Goal: Task Accomplishment & Management: Use online tool/utility

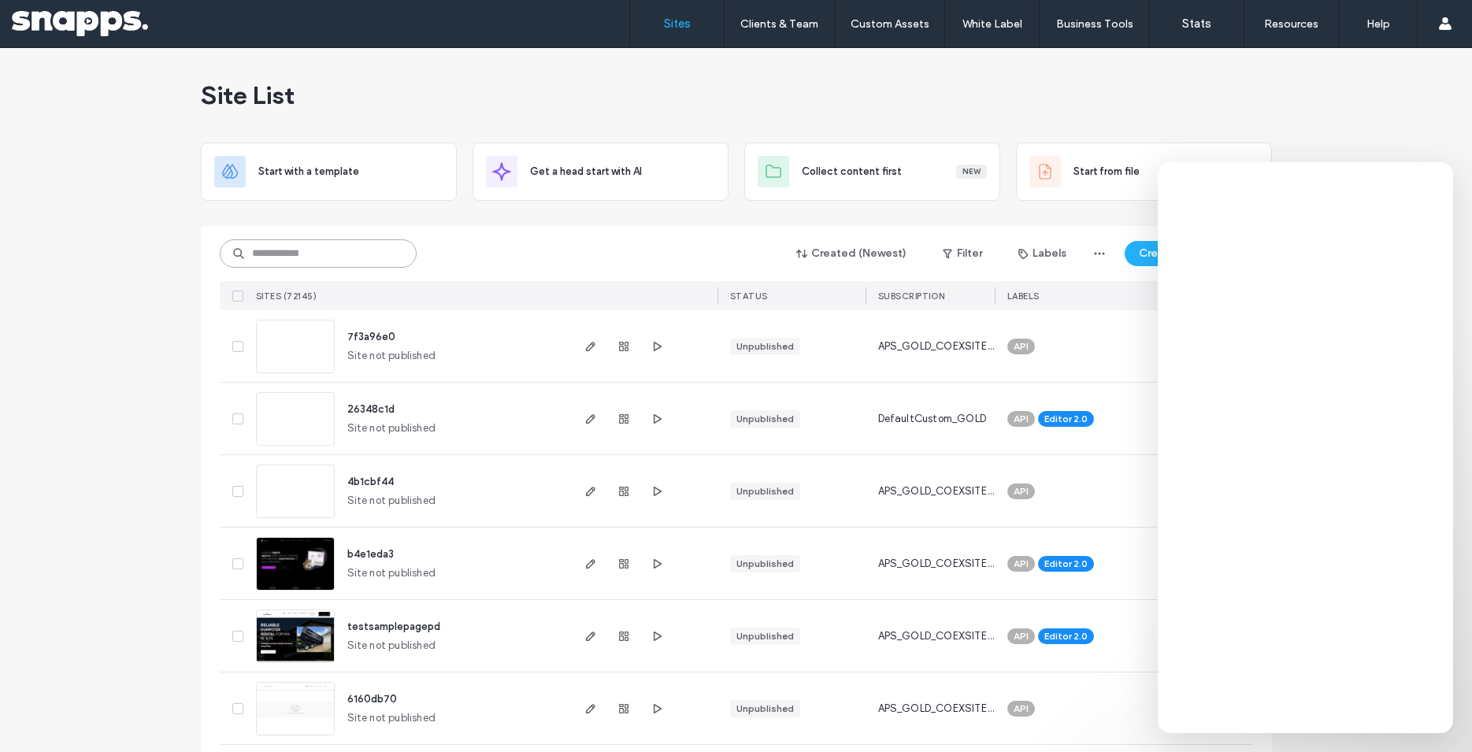
click at [319, 258] on input at bounding box center [318, 253] width 197 height 28
paste input "**********"
type input "**********"
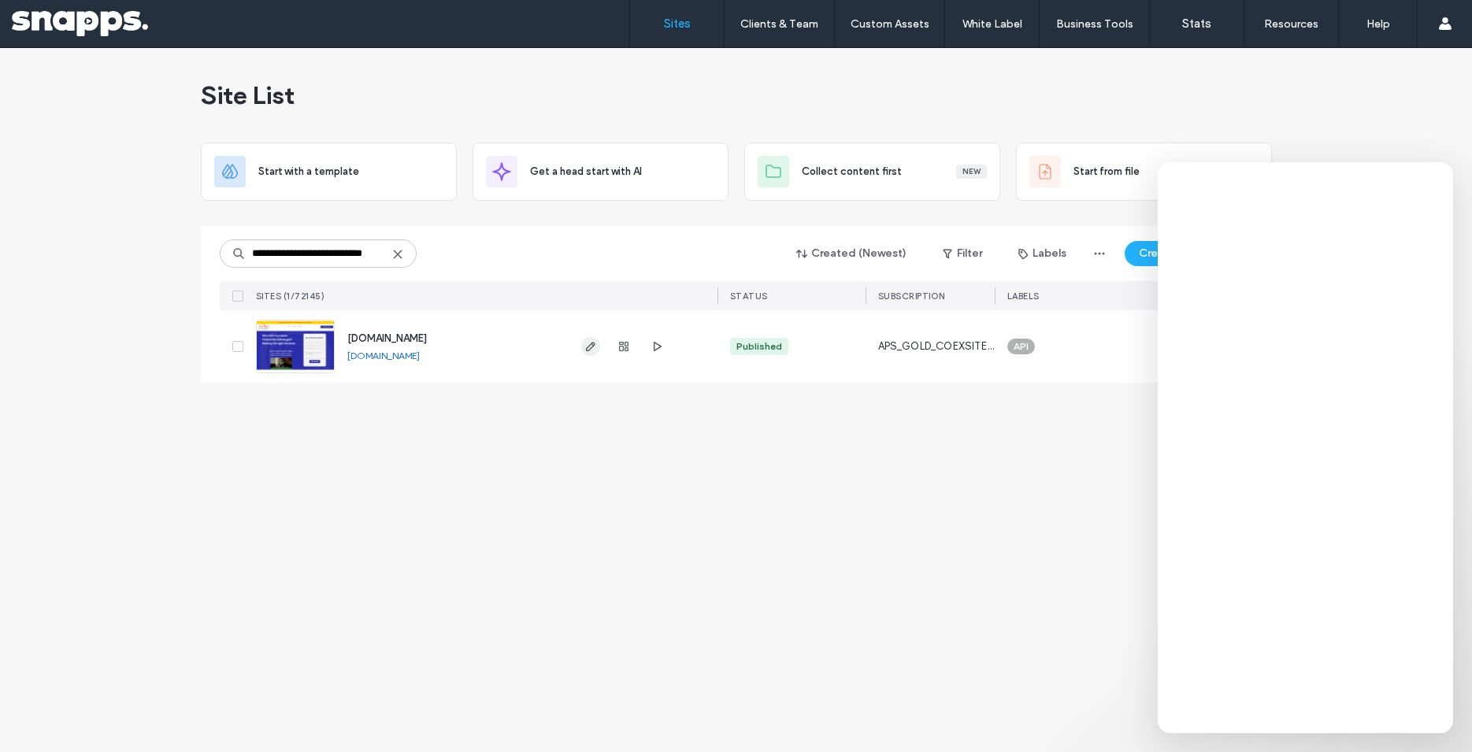
click at [575, 346] on icon "button" at bounding box center [590, 346] width 13 height 13
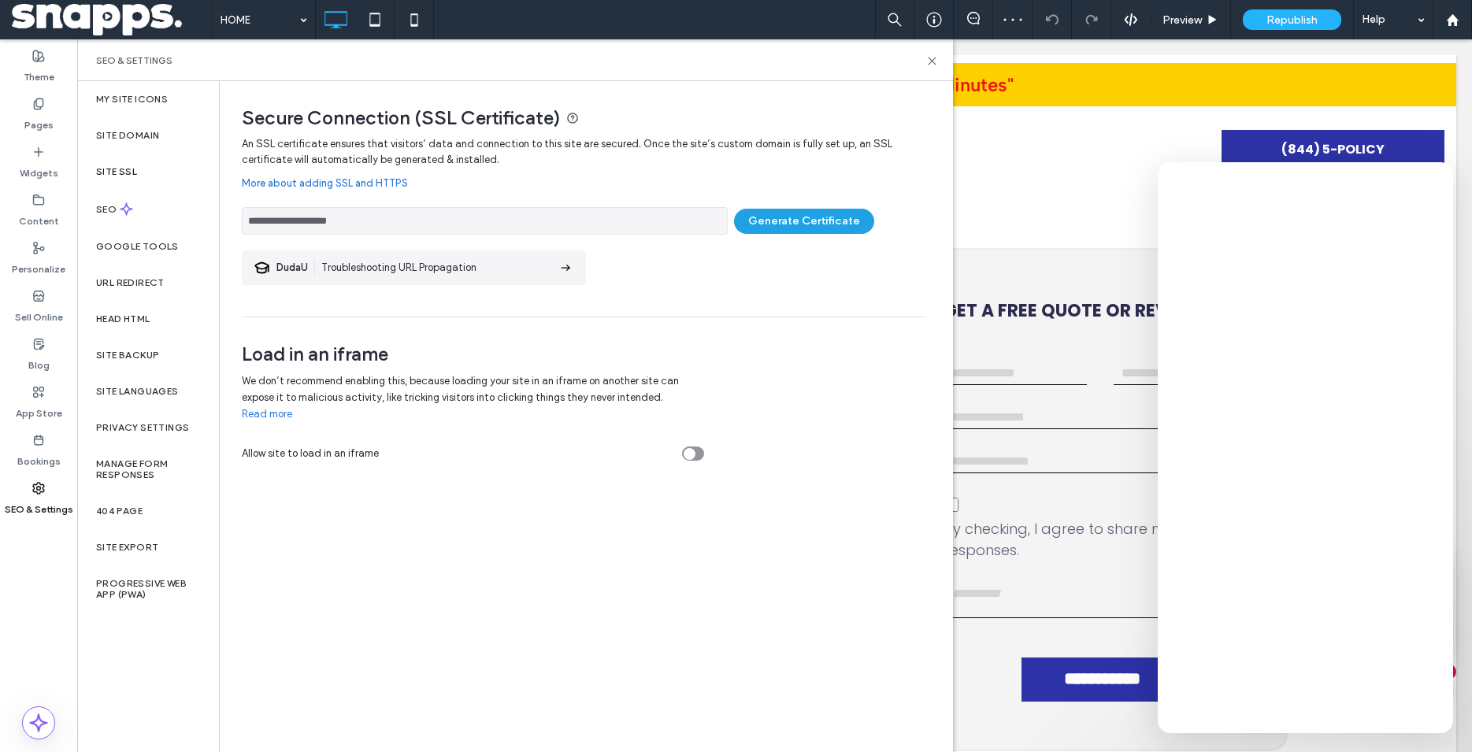
click at [807, 215] on button "Generate Certificate" at bounding box center [804, 221] width 140 height 25
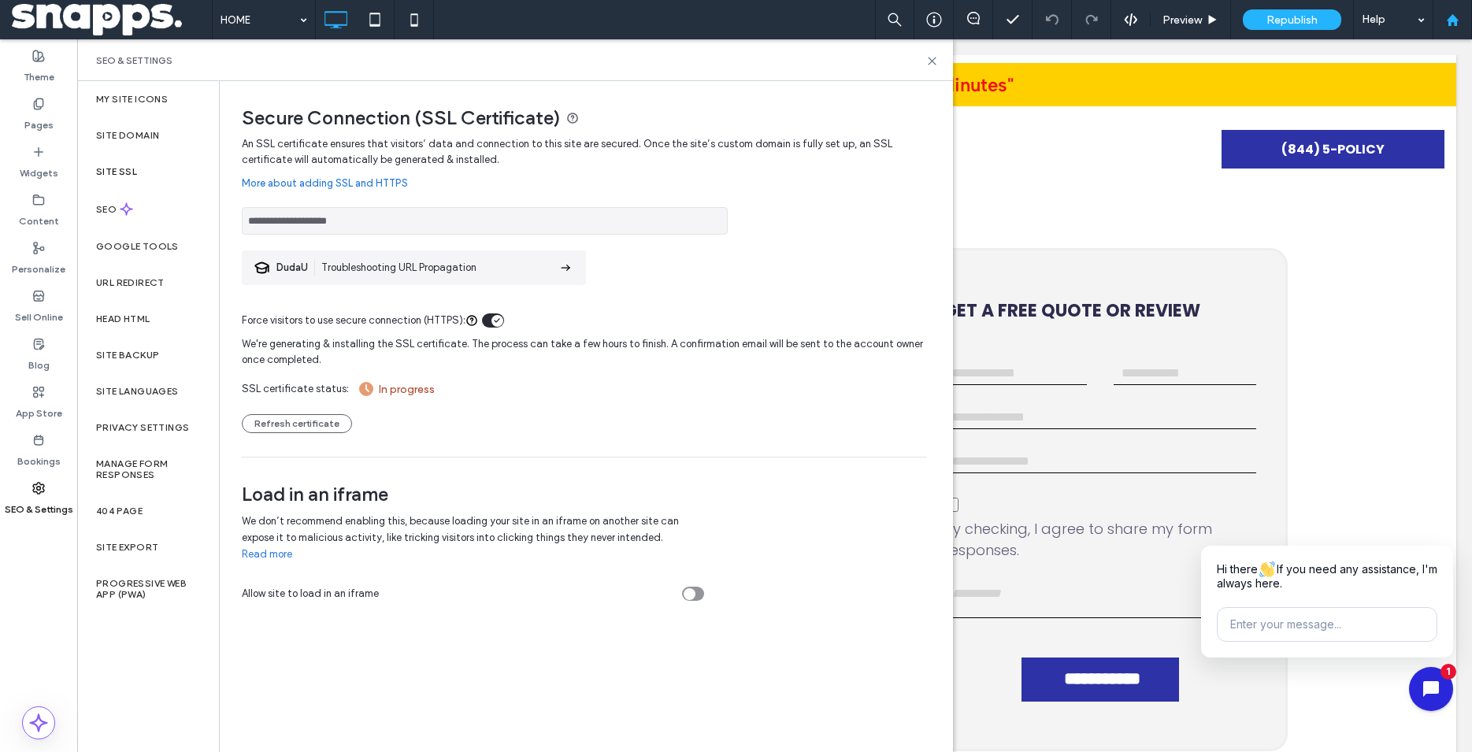
click at [1456, 26] on icon at bounding box center [1452, 19] width 13 height 13
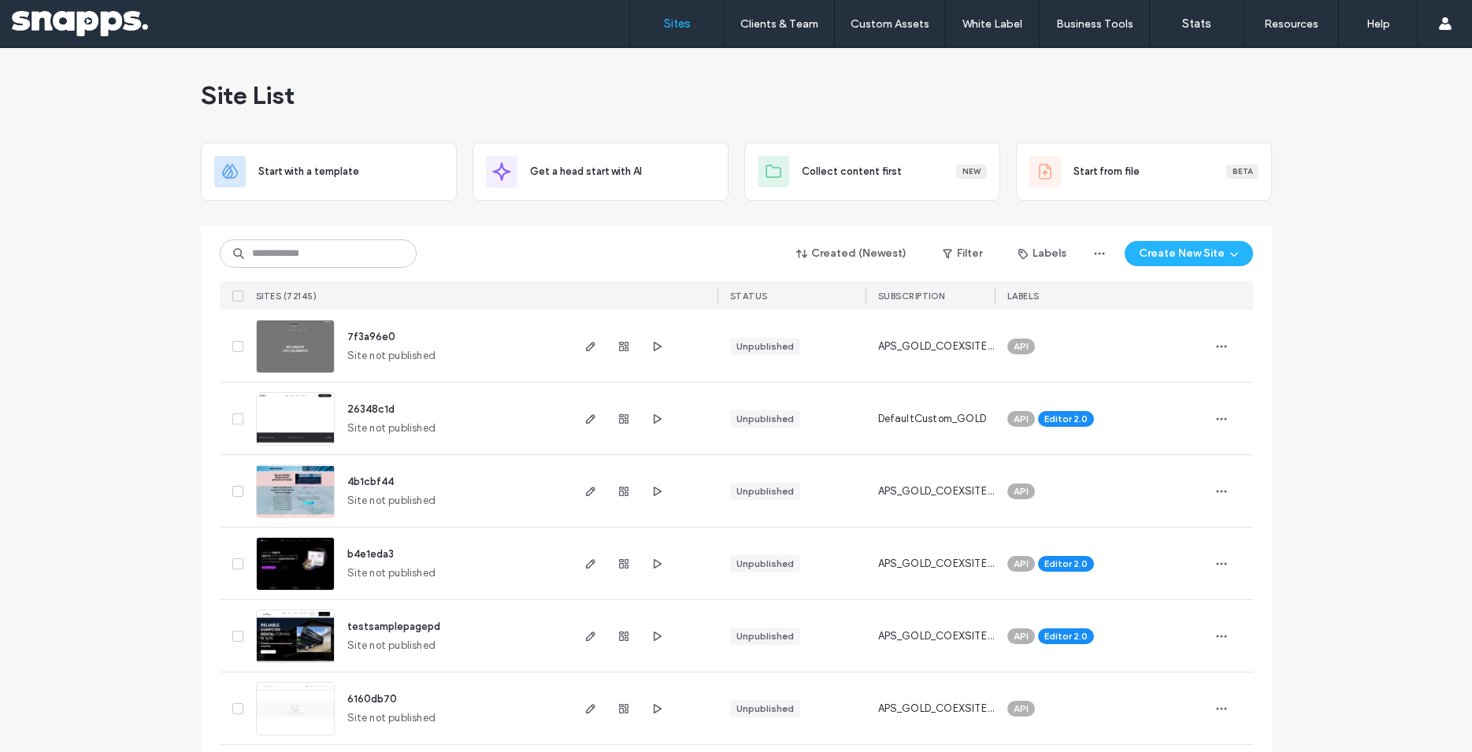
click at [322, 225] on div at bounding box center [736, 219] width 1071 height 13
click at [313, 256] on input at bounding box center [318, 253] width 197 height 28
paste input "**********"
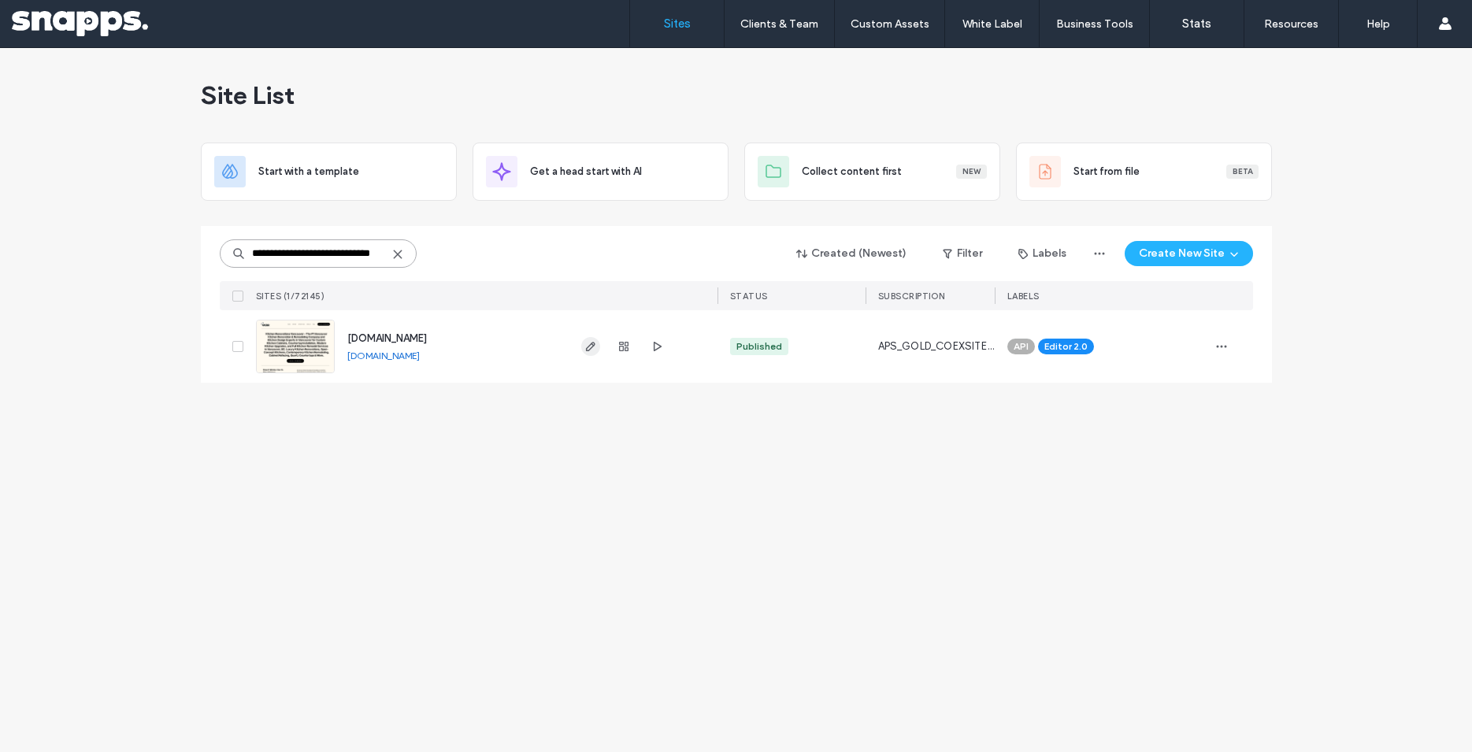
type input "**********"
click at [597, 348] on span "button" at bounding box center [590, 346] width 19 height 19
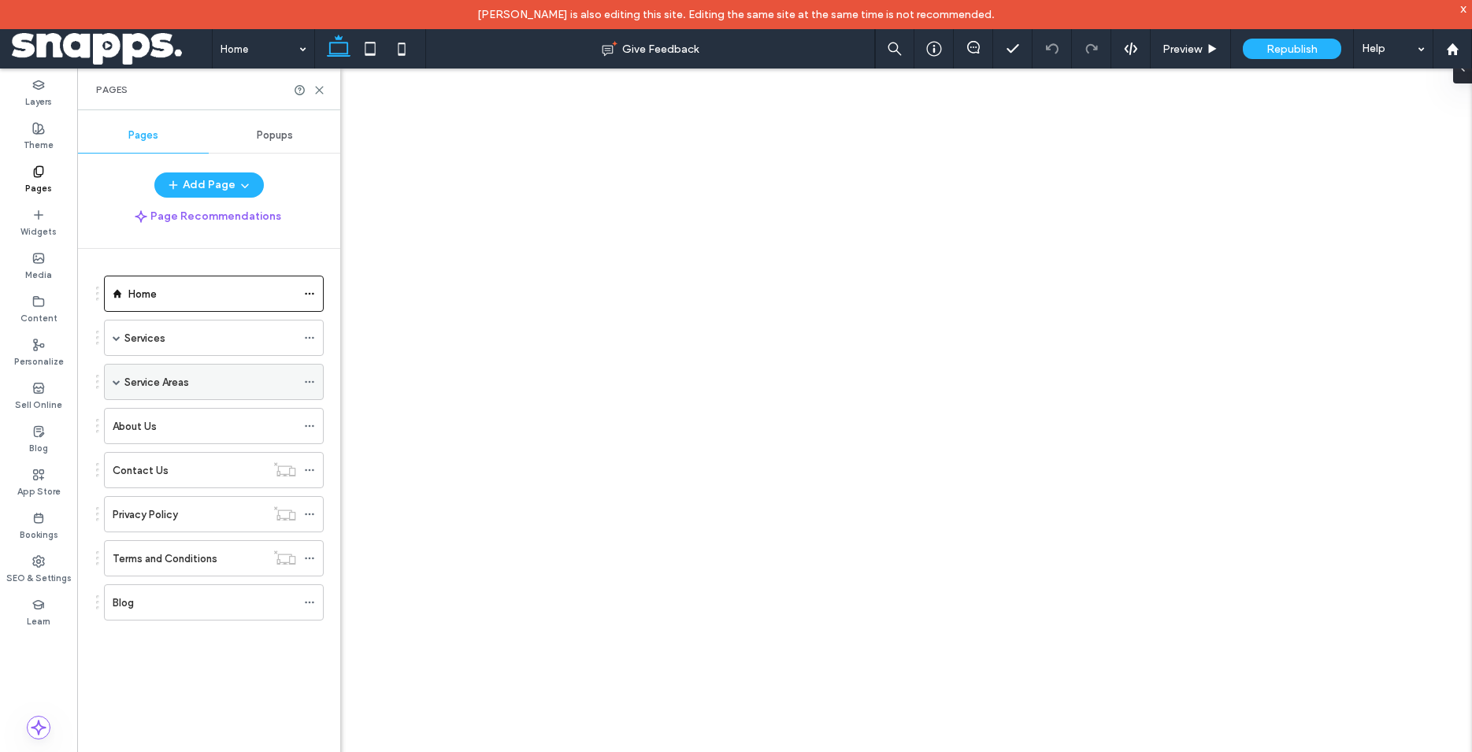
click at [117, 379] on span at bounding box center [117, 382] width 8 height 8
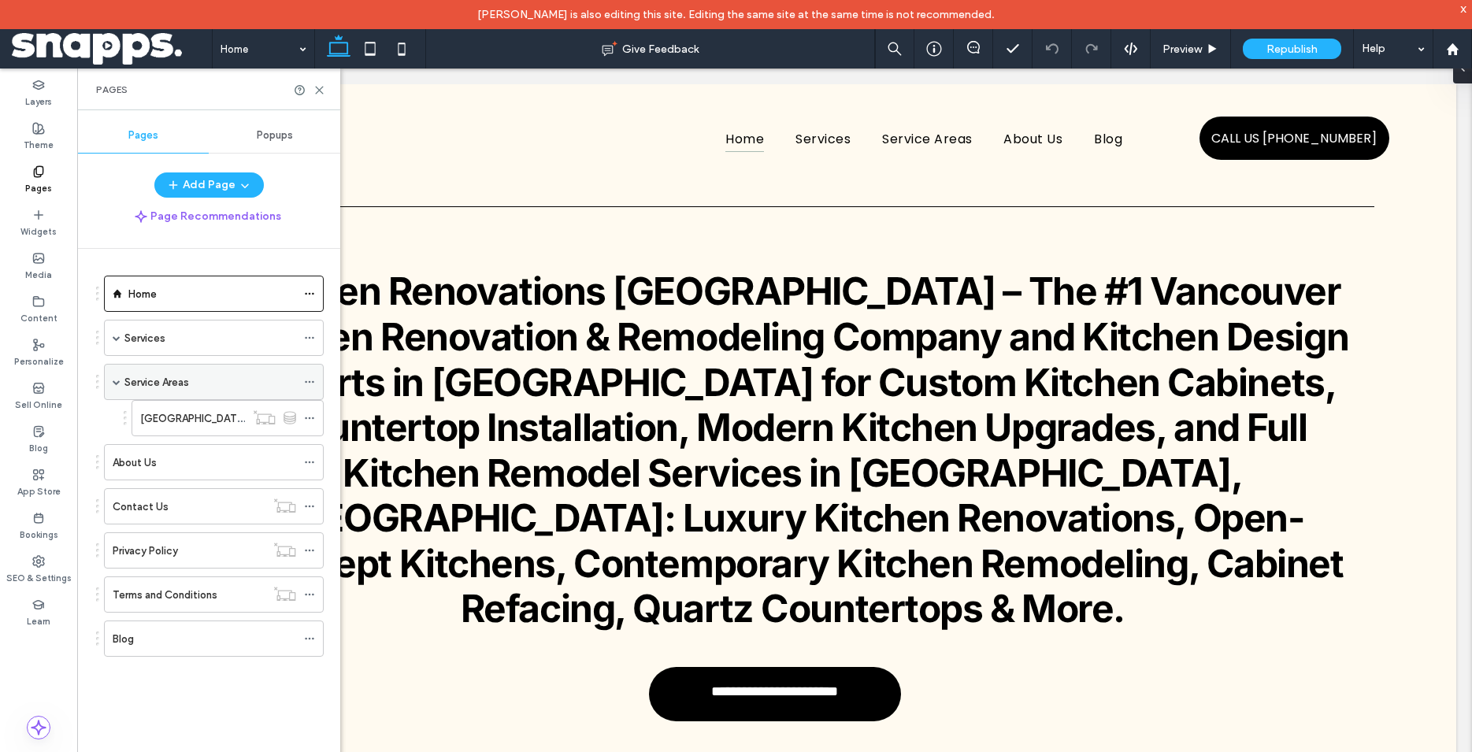
click at [188, 384] on label "Service Areas" at bounding box center [156, 383] width 65 height 28
click at [313, 84] on icon at bounding box center [319, 90] width 12 height 12
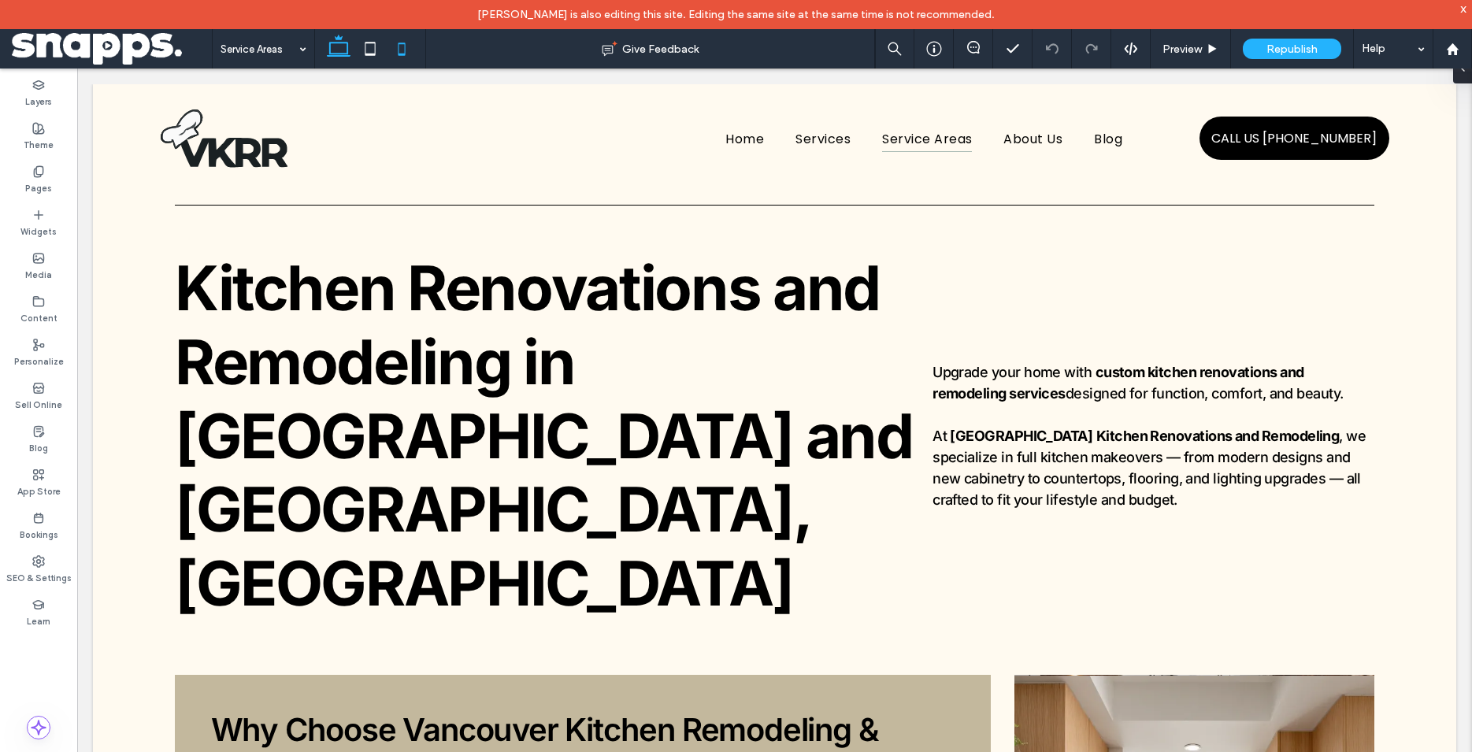
click at [409, 50] on icon at bounding box center [402, 49] width 32 height 32
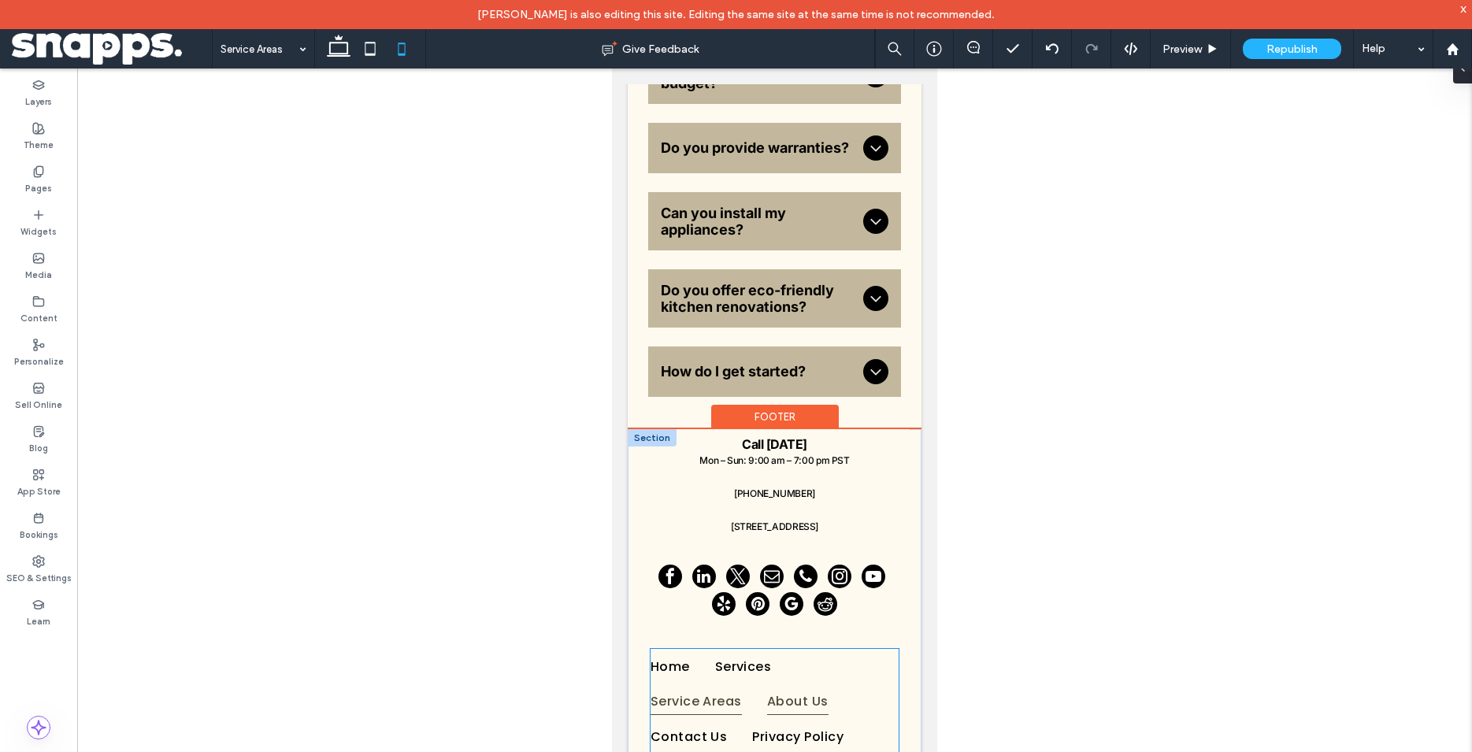
scroll to position [9877, 0]
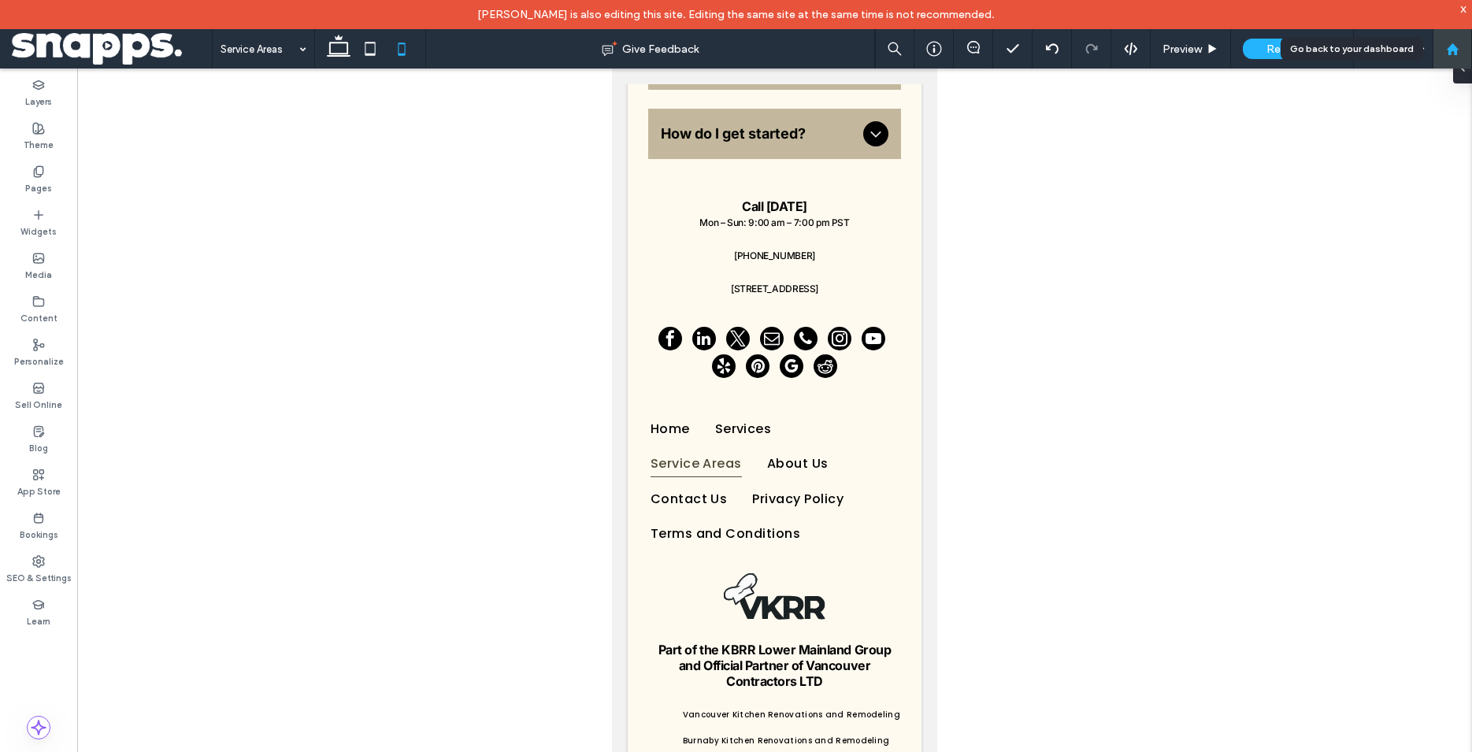
click at [1451, 46] on use at bounding box center [1452, 49] width 12 height 12
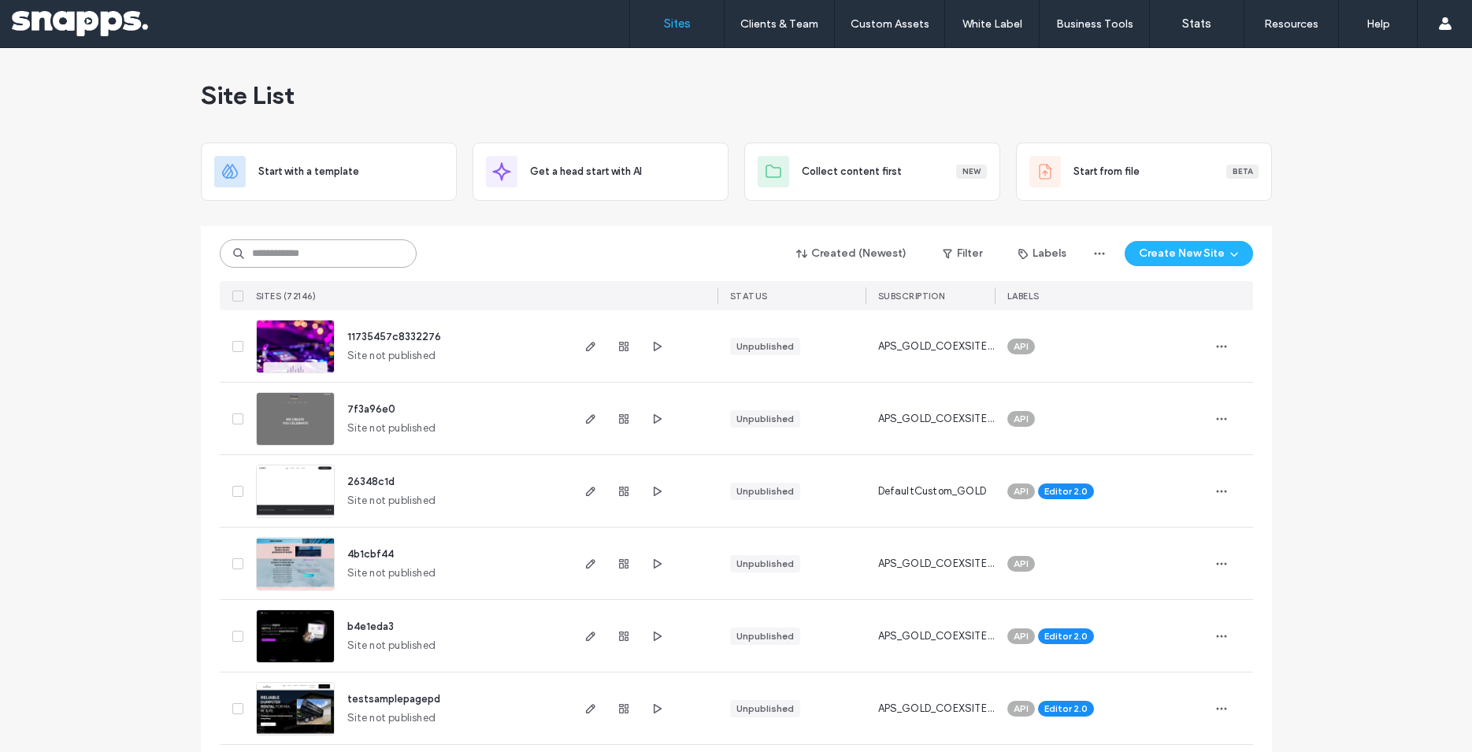
click at [344, 249] on input at bounding box center [318, 253] width 197 height 28
paste input "**********"
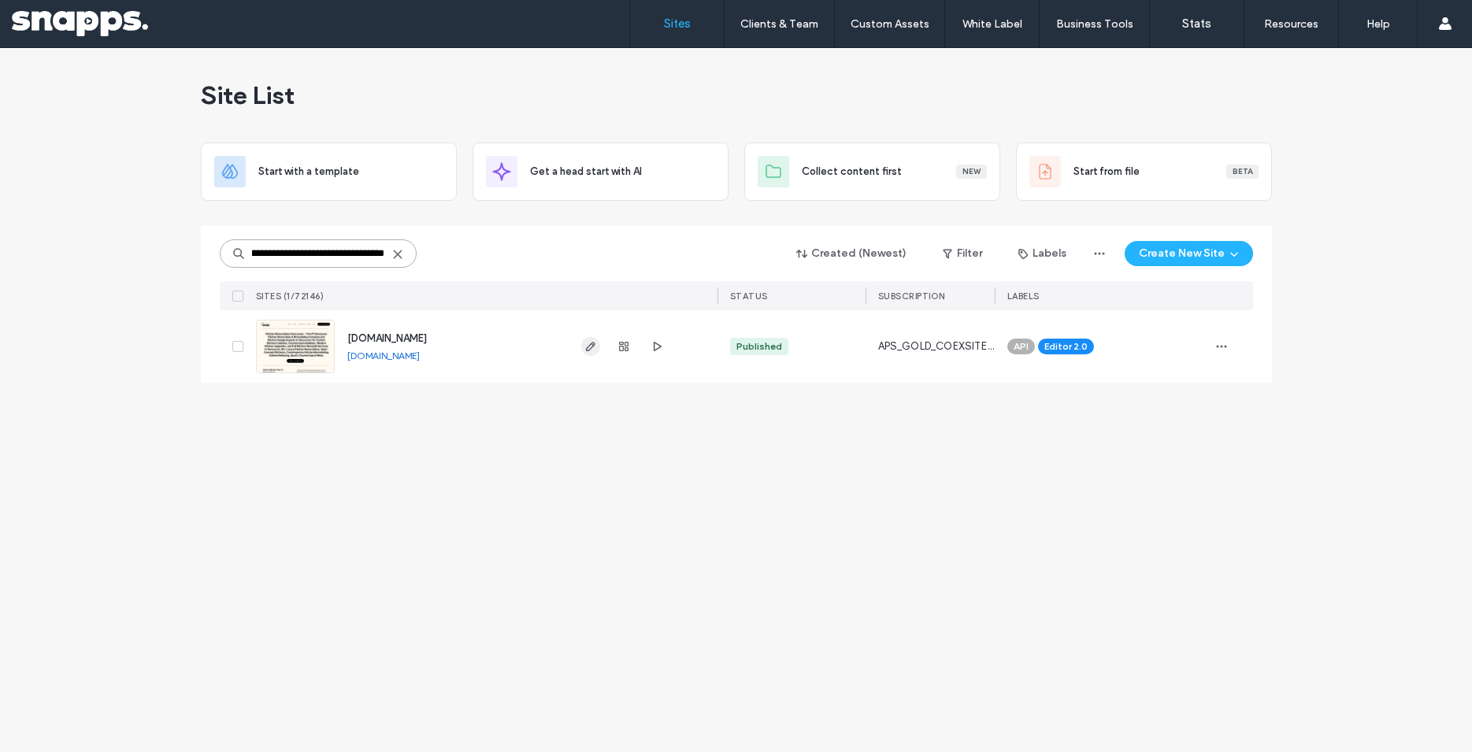
type input "**********"
click at [595, 343] on icon "button" at bounding box center [590, 346] width 13 height 13
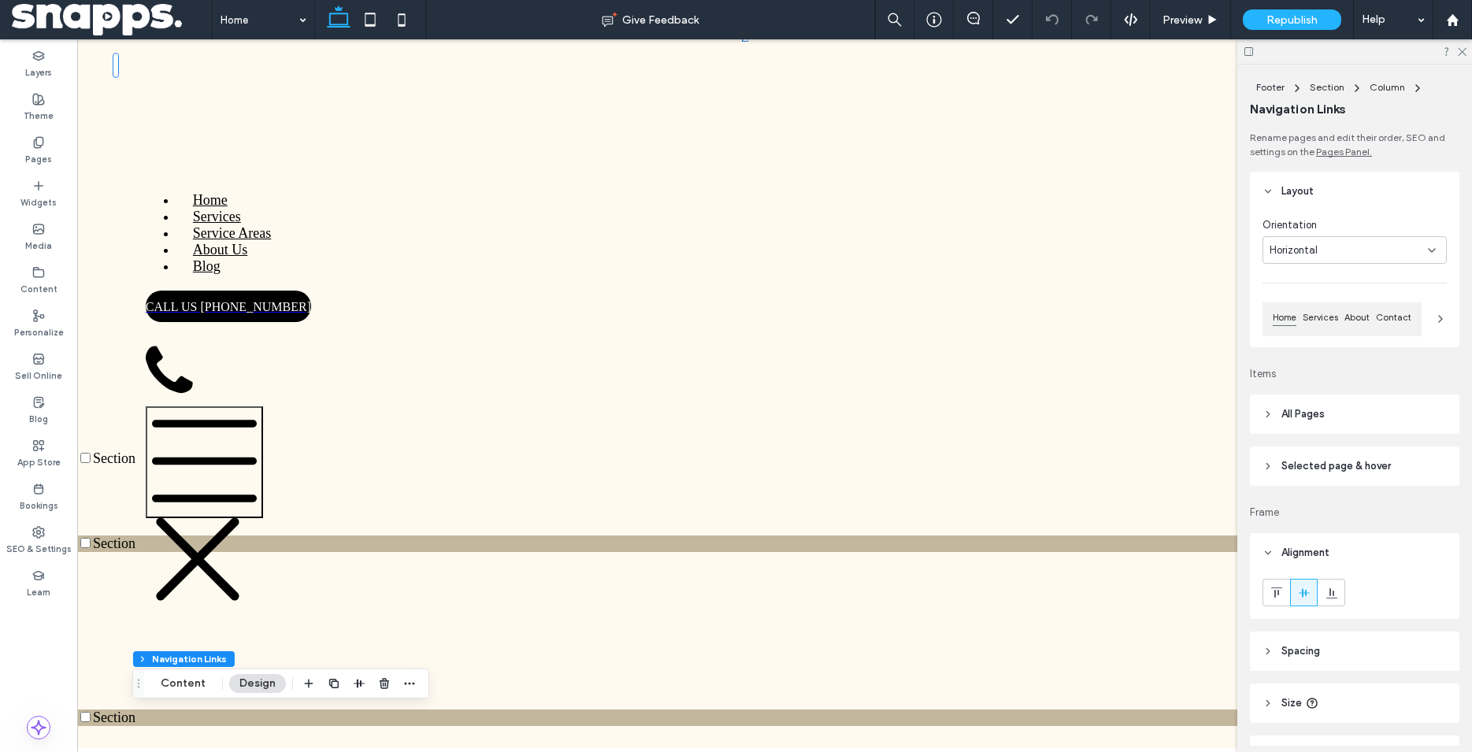
scroll to position [4319, 0]
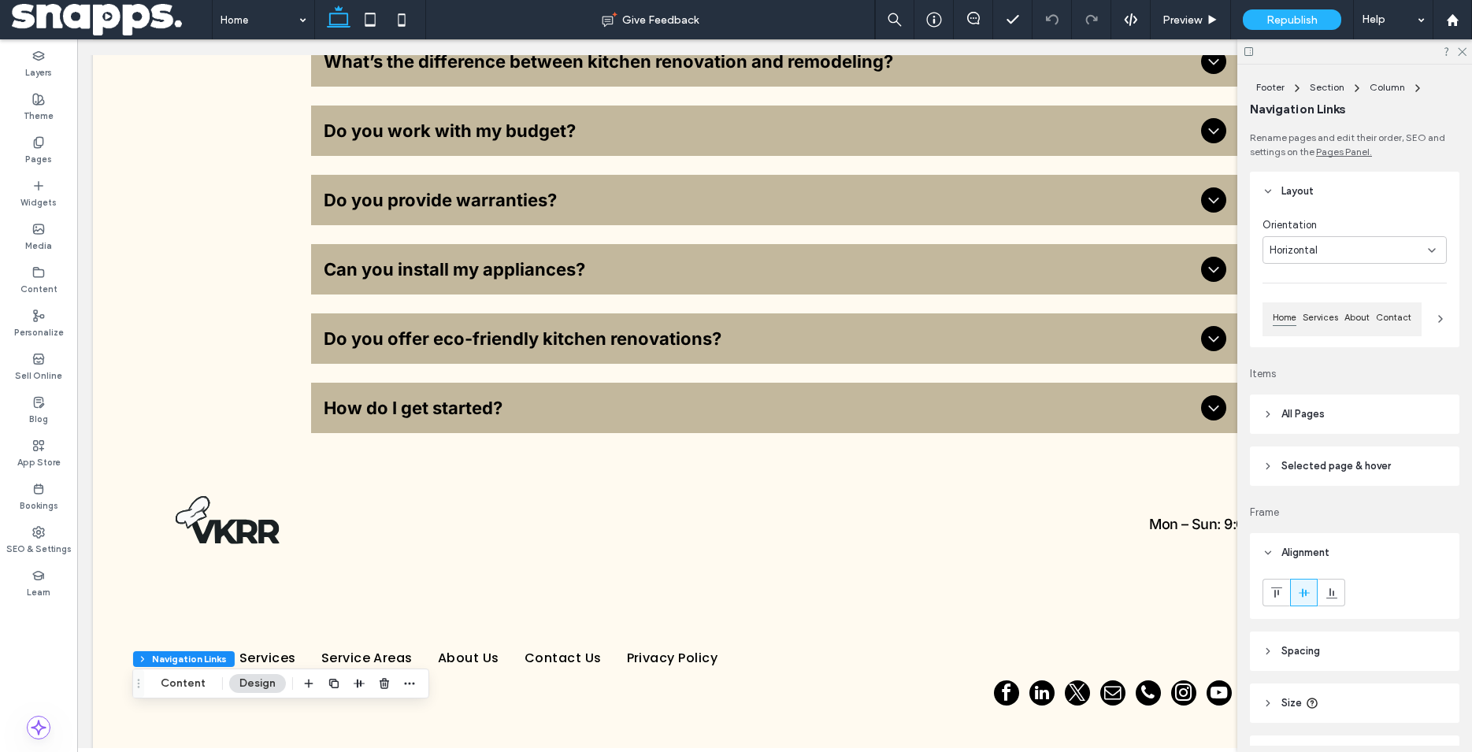
click at [1281, 557] on span "Alignment" at bounding box center [1305, 553] width 48 height 16
click at [1291, 462] on span "Selected page & hover" at bounding box center [1335, 466] width 109 height 16
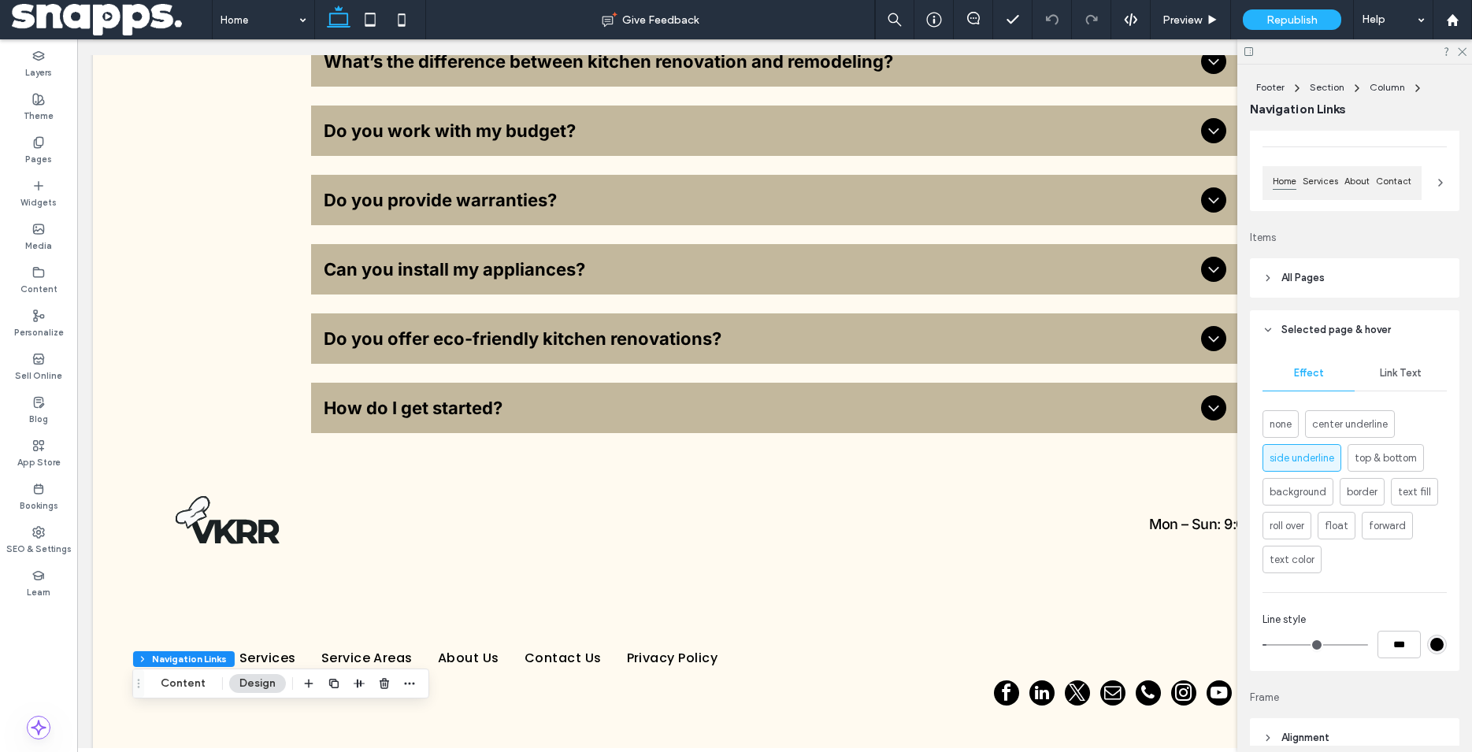
scroll to position [126, 0]
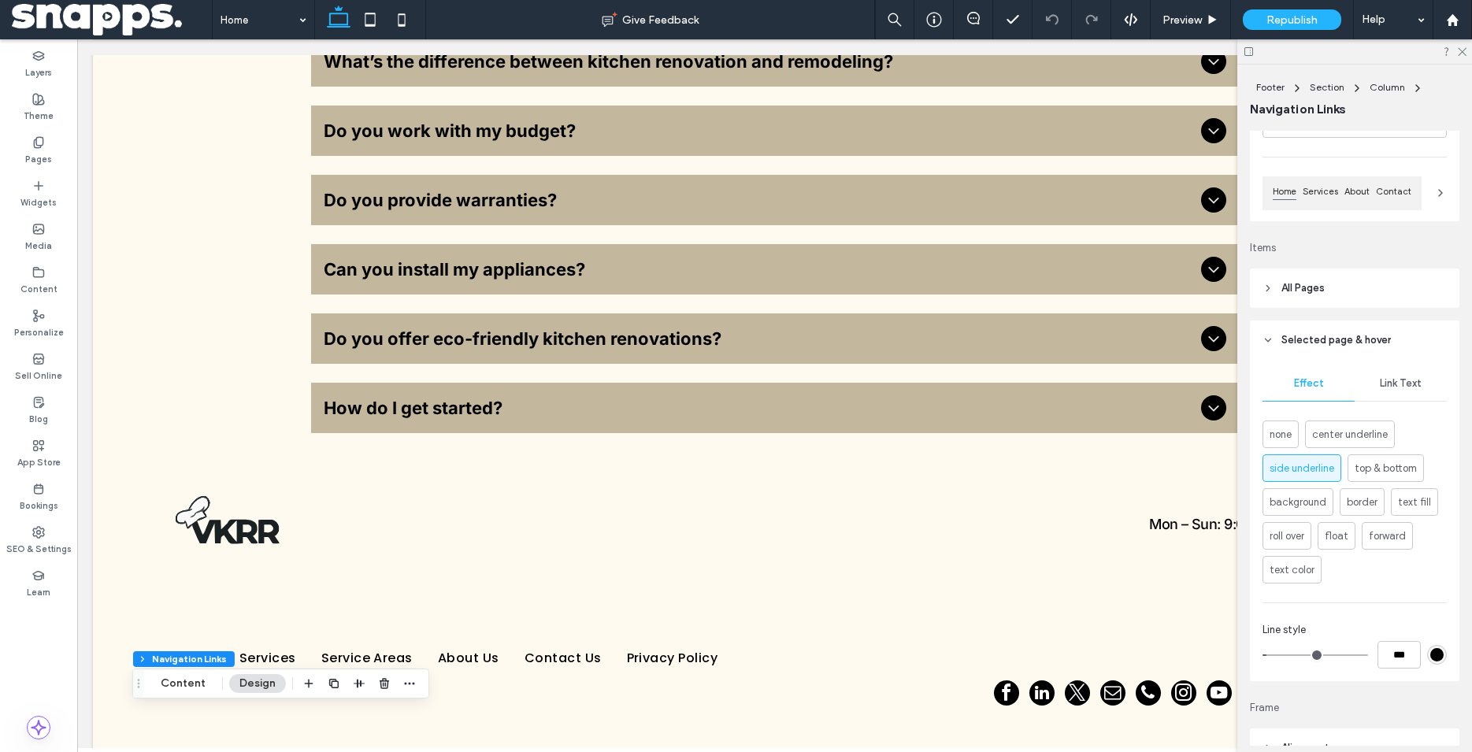
click at [1329, 295] on header "All Pages" at bounding box center [1354, 288] width 209 height 39
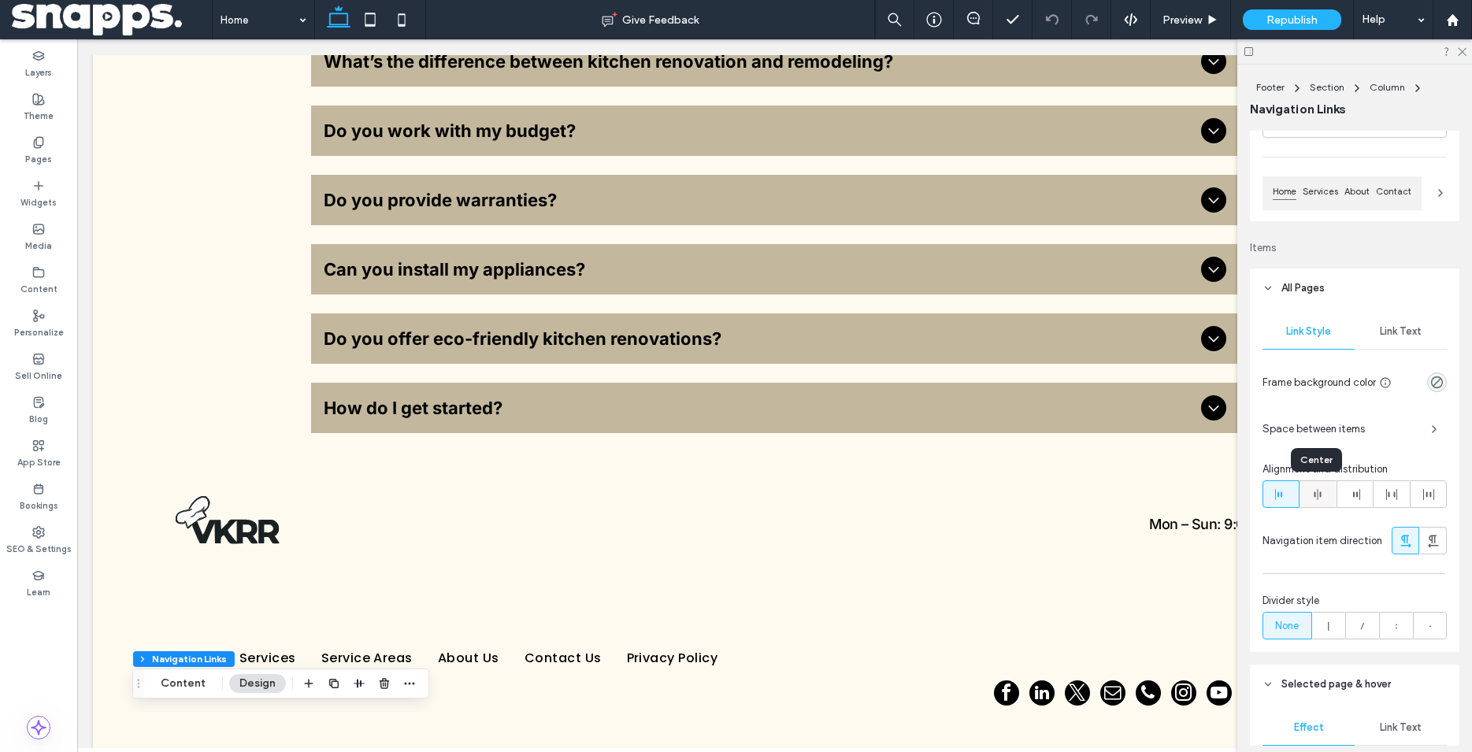
click at [1313, 500] on icon at bounding box center [1317, 494] width 13 height 13
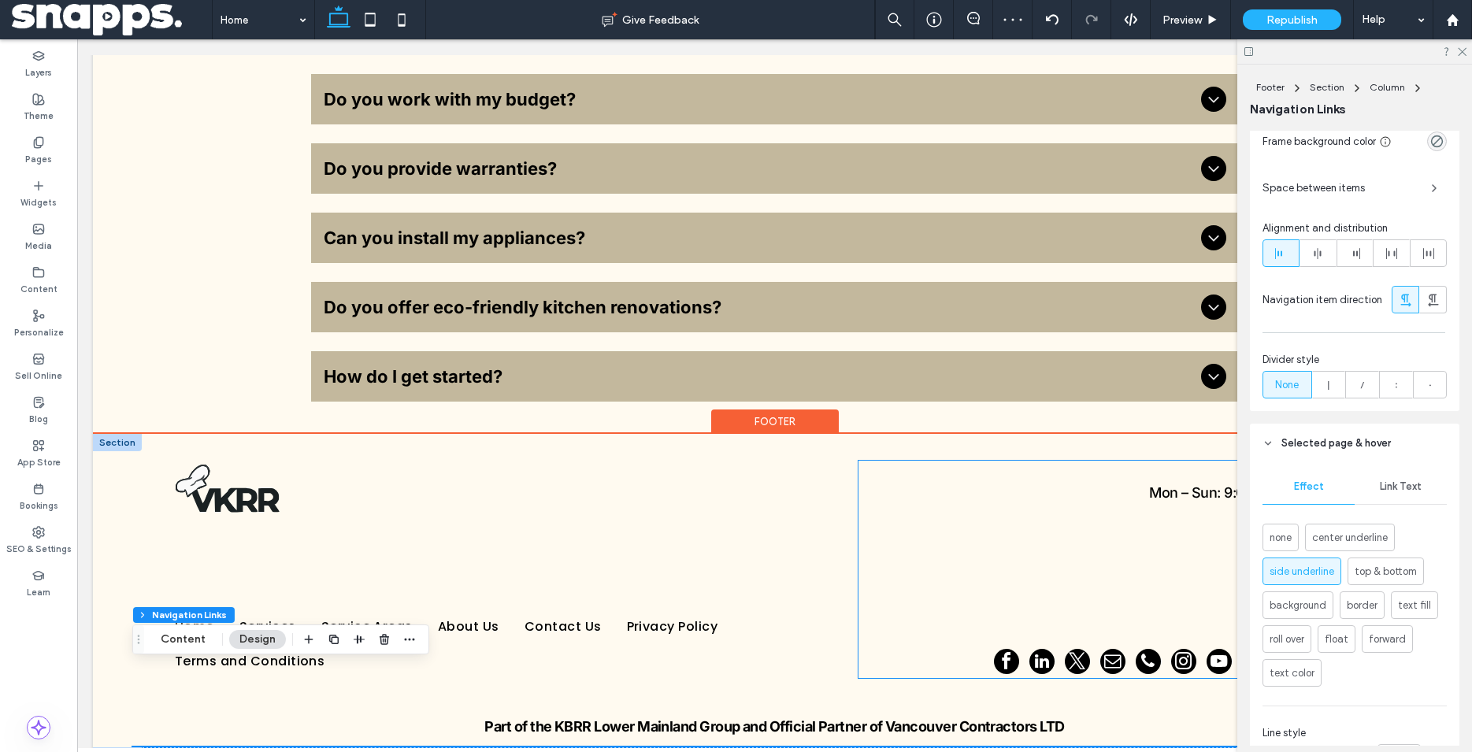
scroll to position [4363, 0]
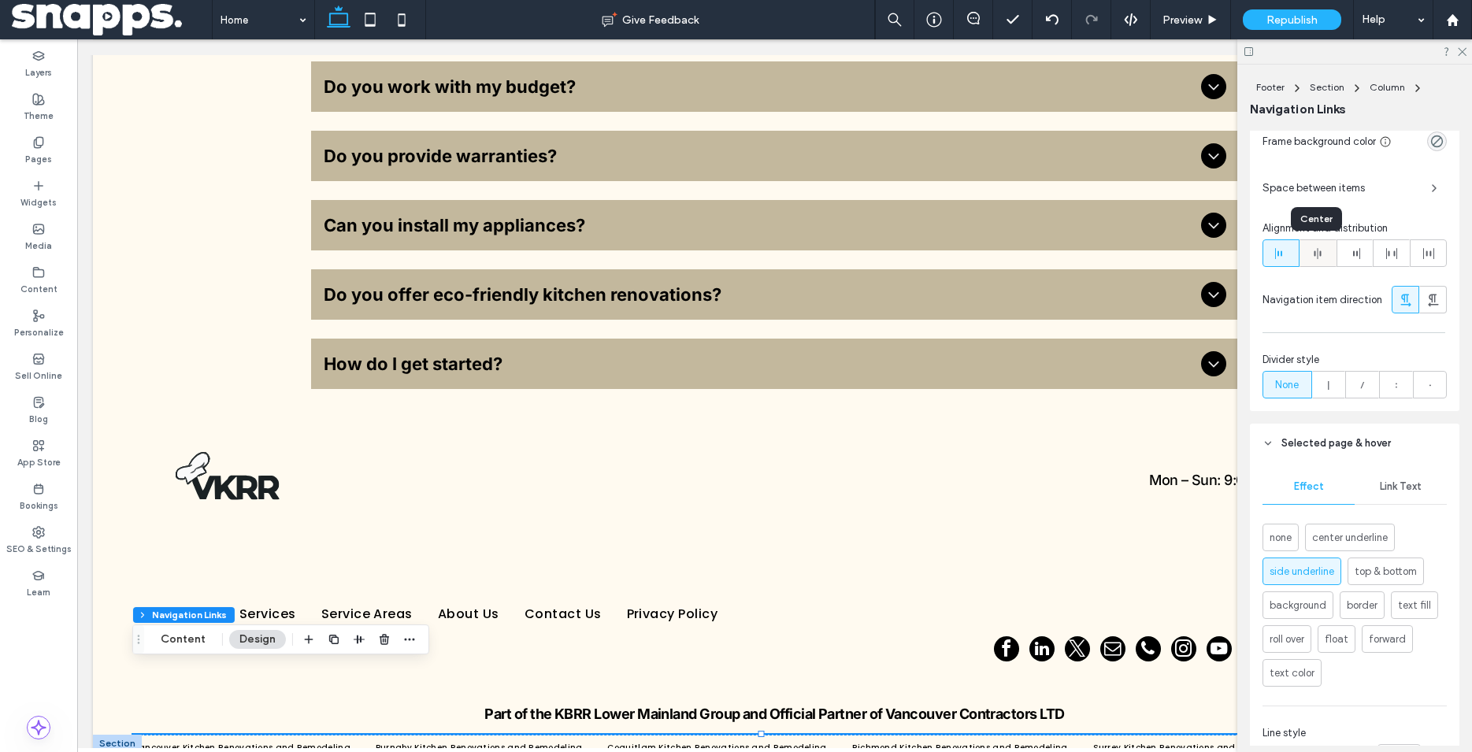
click at [1325, 250] on div at bounding box center [1317, 253] width 35 height 26
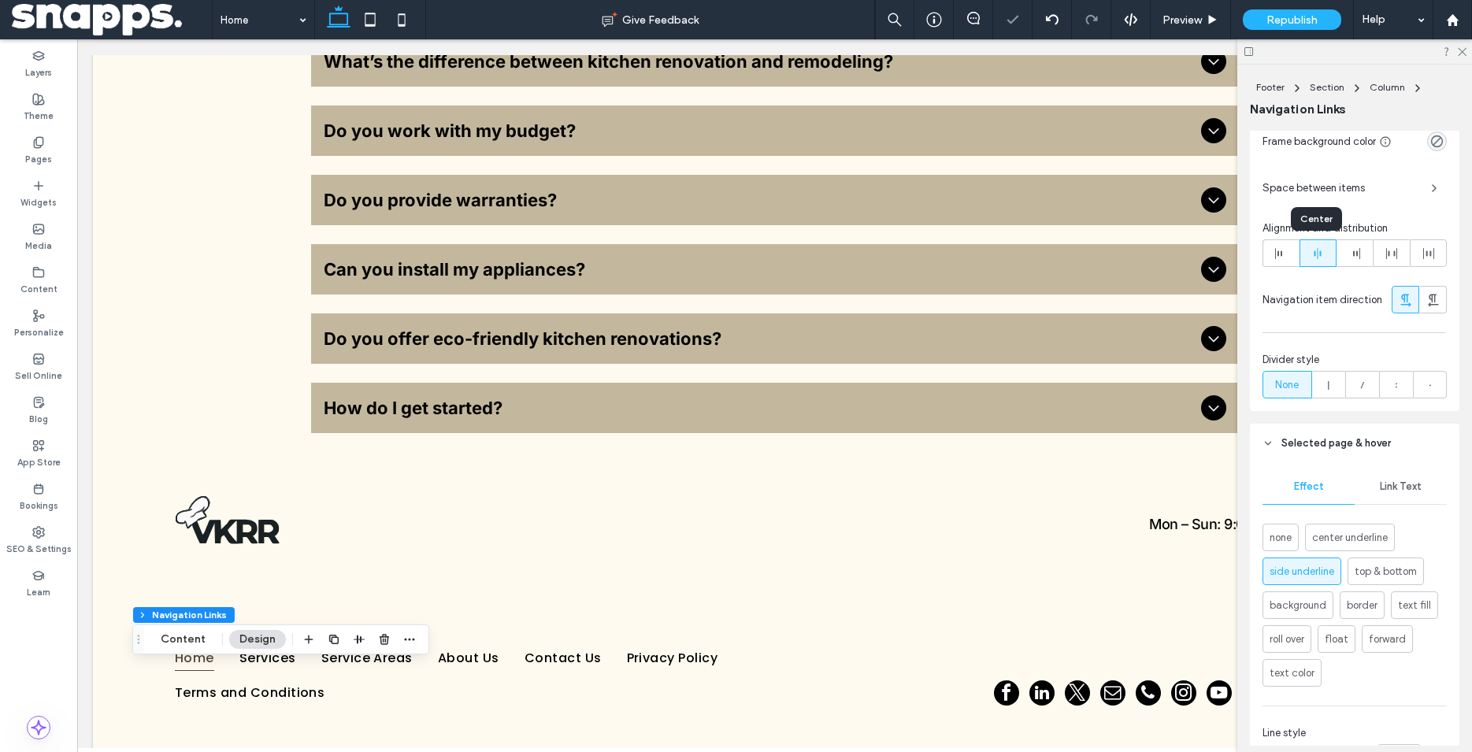
click at [1325, 250] on div at bounding box center [1317, 253] width 35 height 26
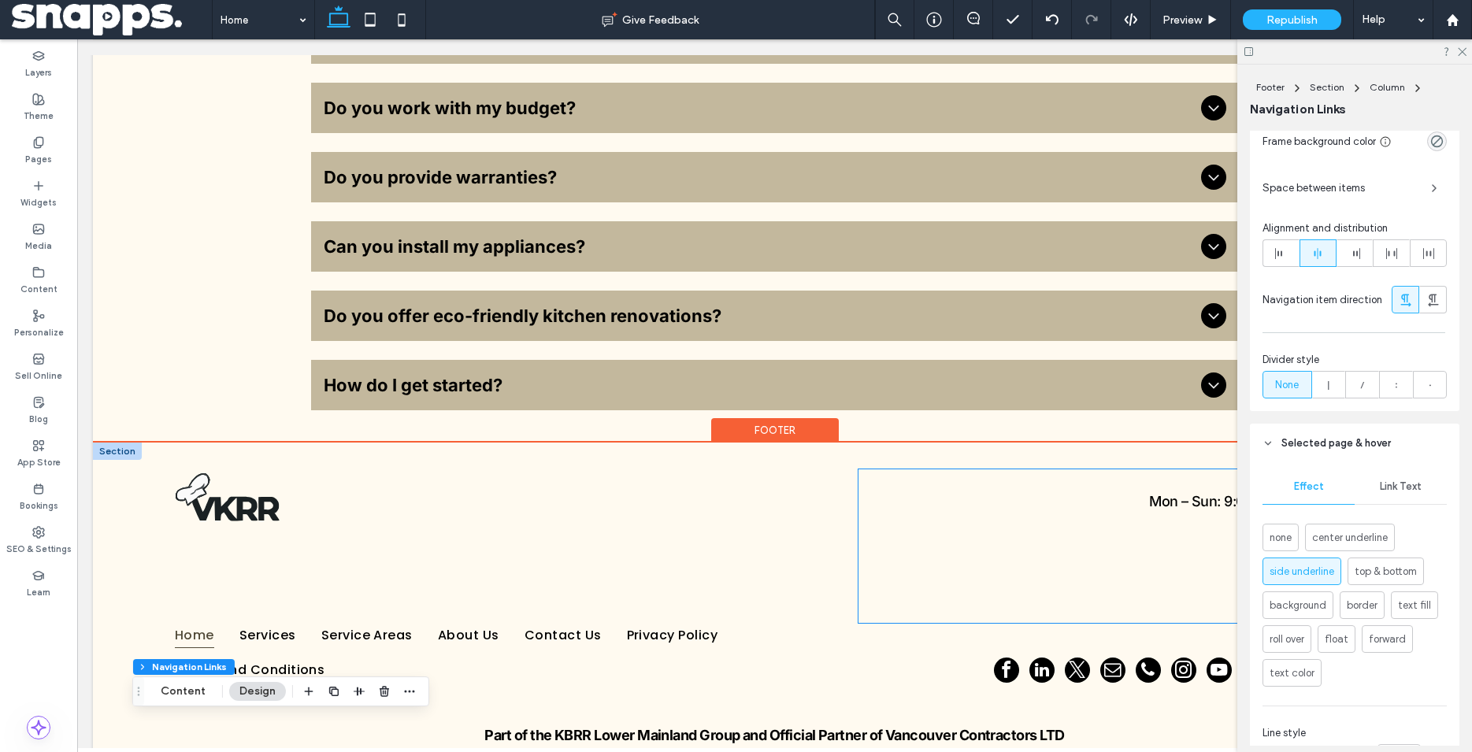
scroll to position [4363, 0]
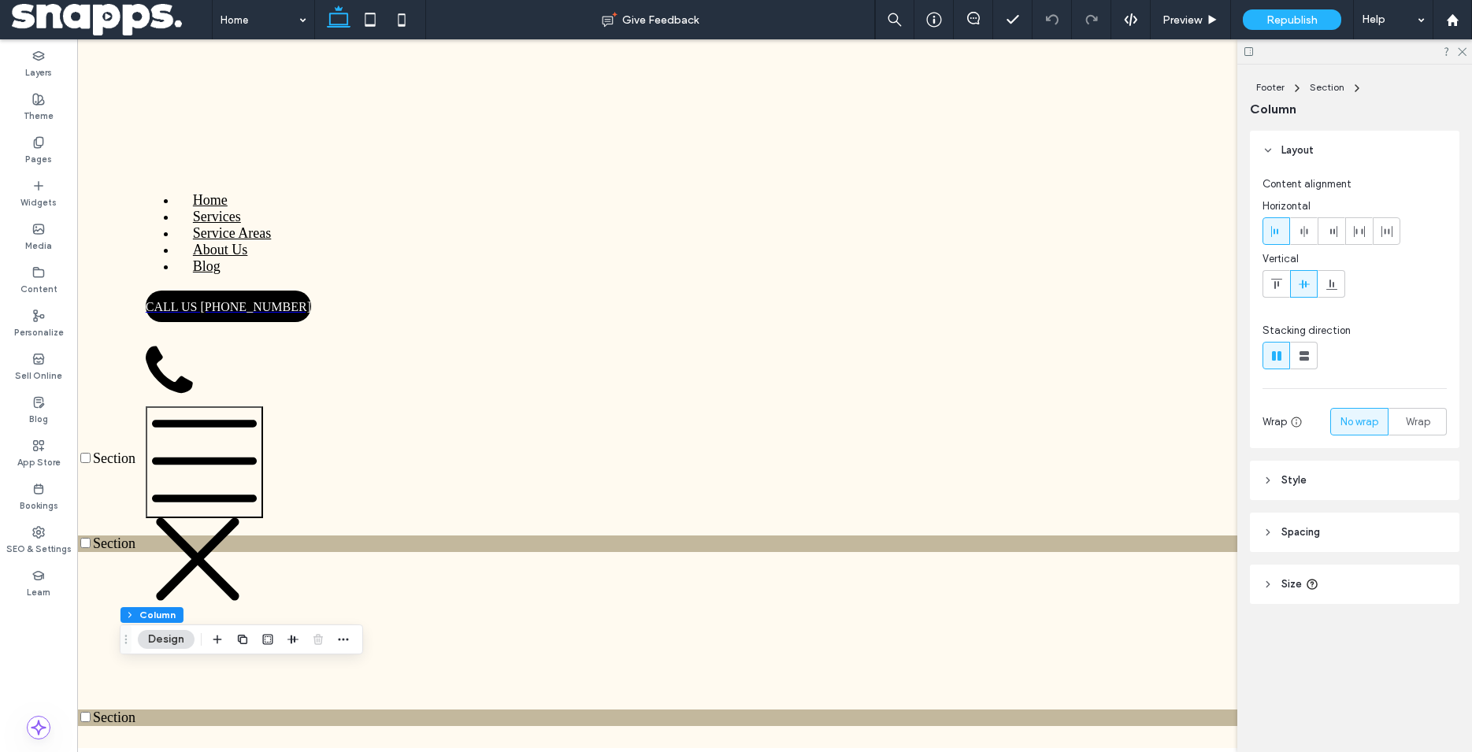
scroll to position [4363, 0]
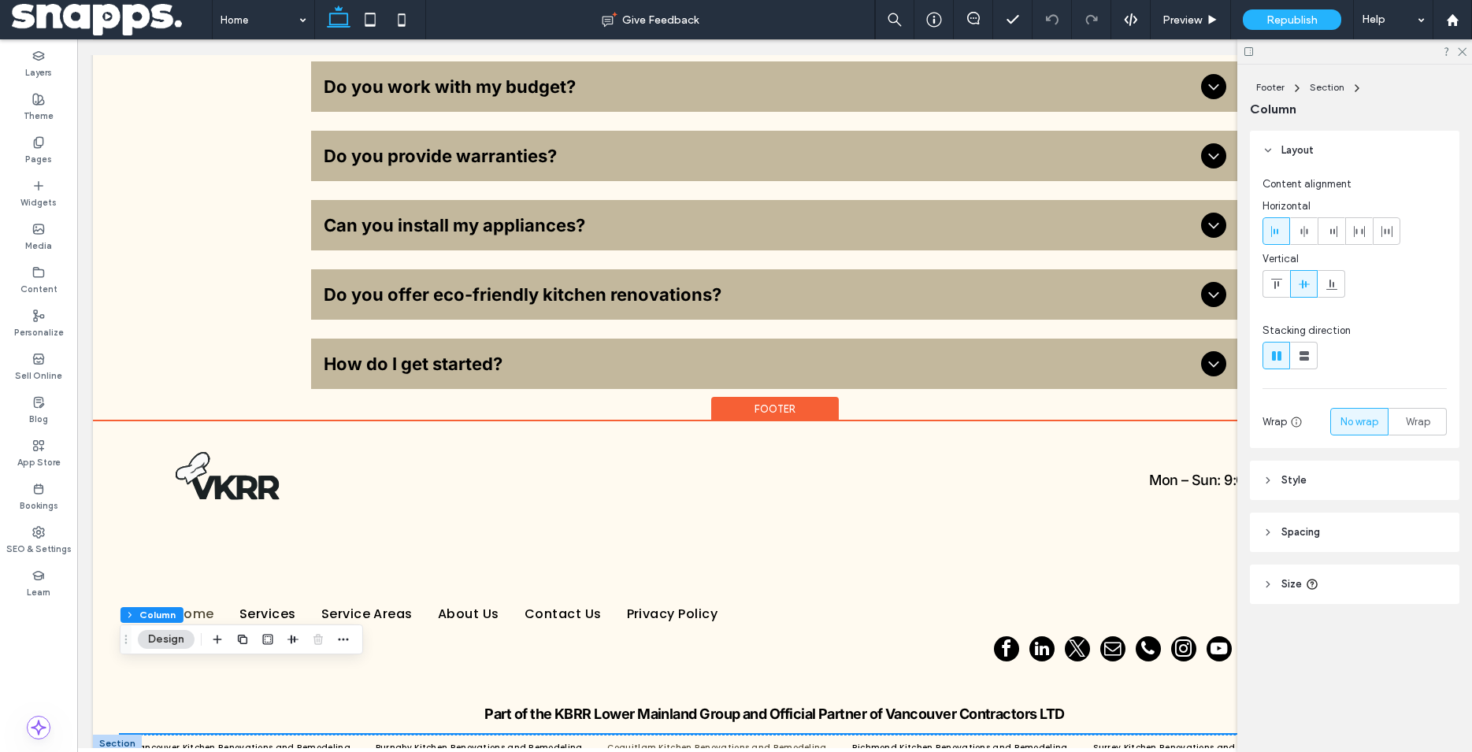
click at [808, 735] on link "Coquitlam Kitchen Renovations and Remodeling" at bounding box center [729, 748] width 244 height 26
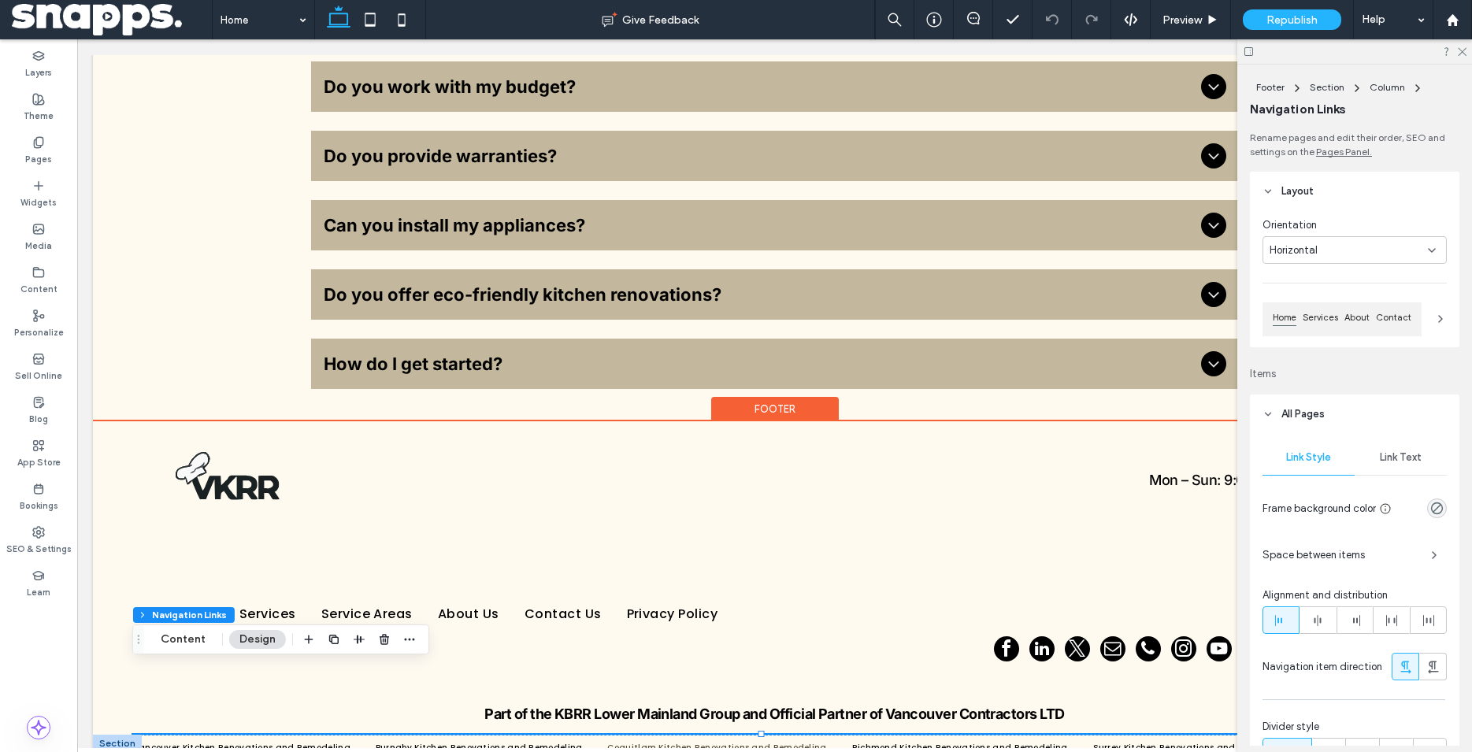
scroll to position [367, 0]
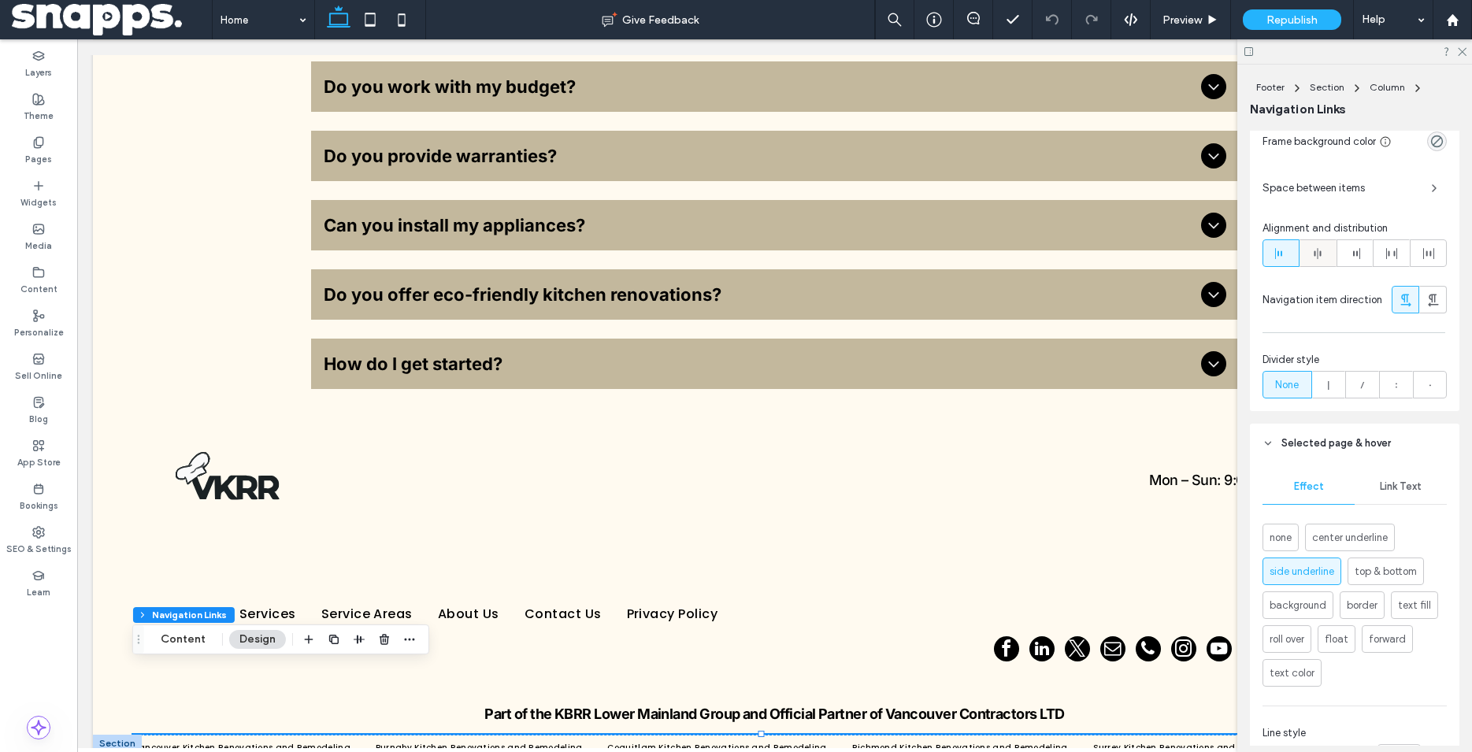
click at [1314, 250] on icon at bounding box center [1317, 253] width 13 height 13
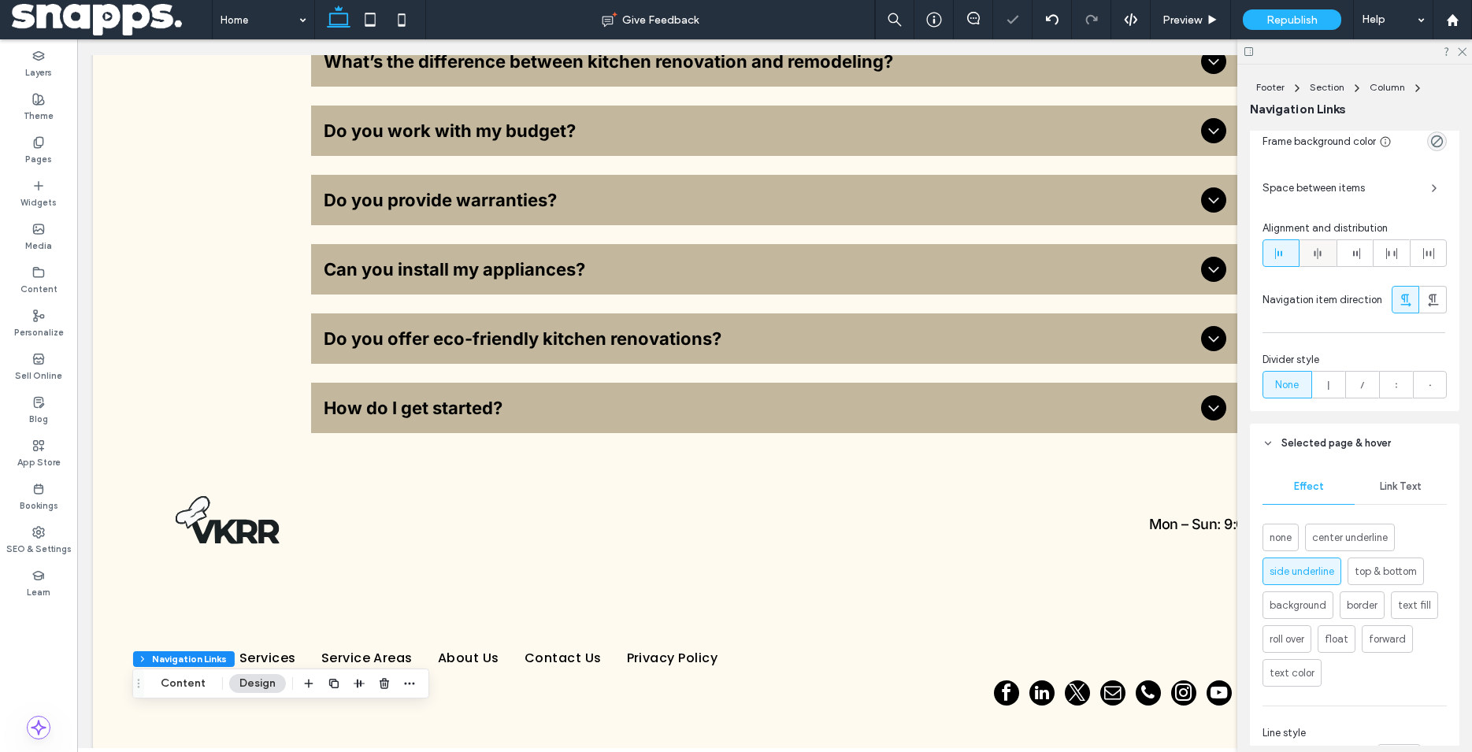
click at [1320, 251] on icon at bounding box center [1317, 253] width 13 height 13
click at [1460, 49] on icon at bounding box center [1461, 51] width 10 height 10
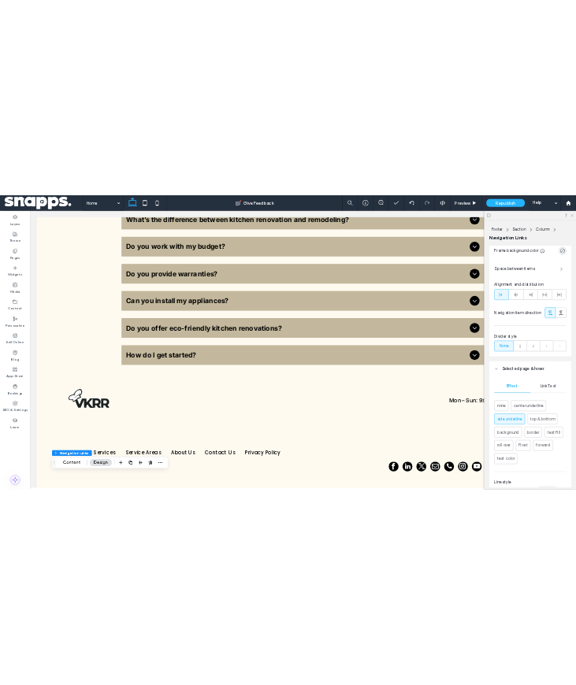
scroll to position [4323, 0]
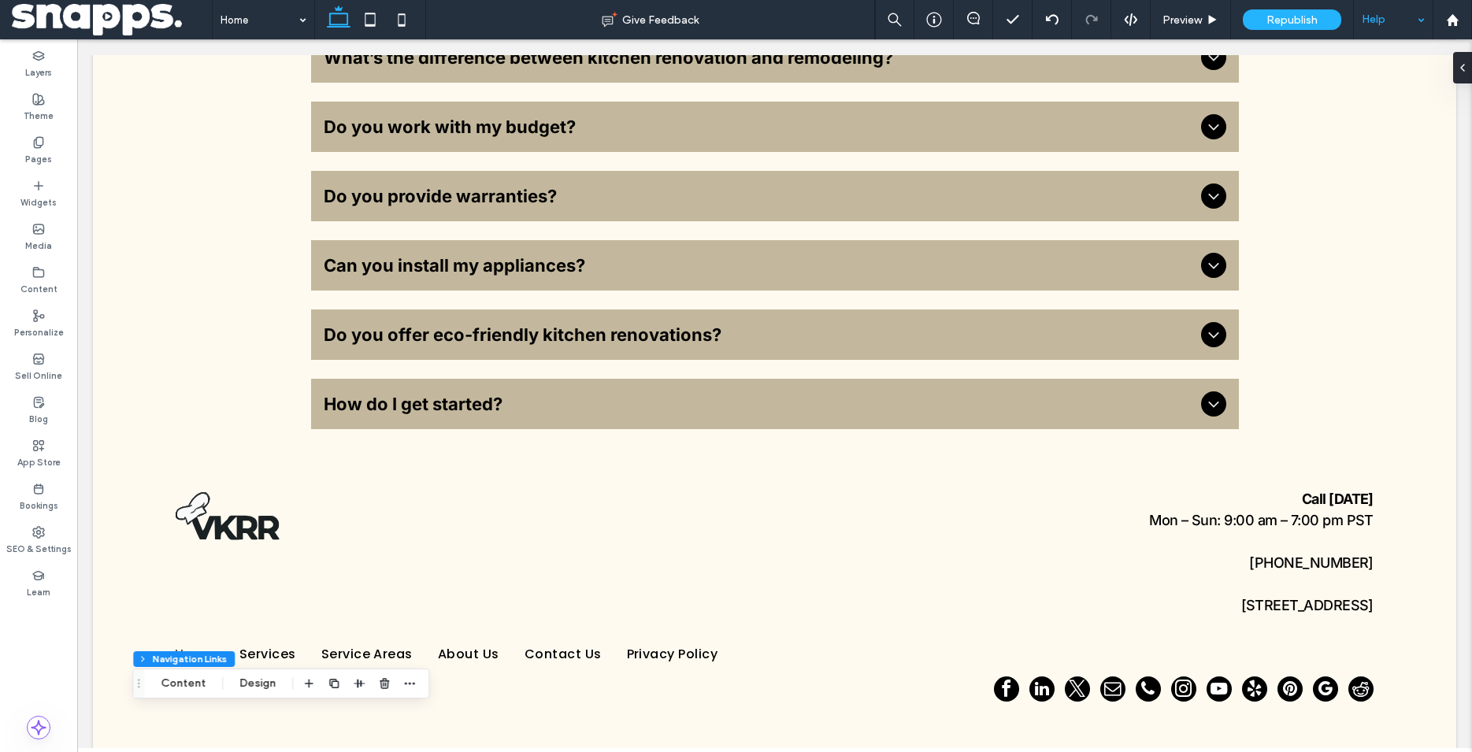
click at [1418, 20] on div at bounding box center [1393, 19] width 79 height 39
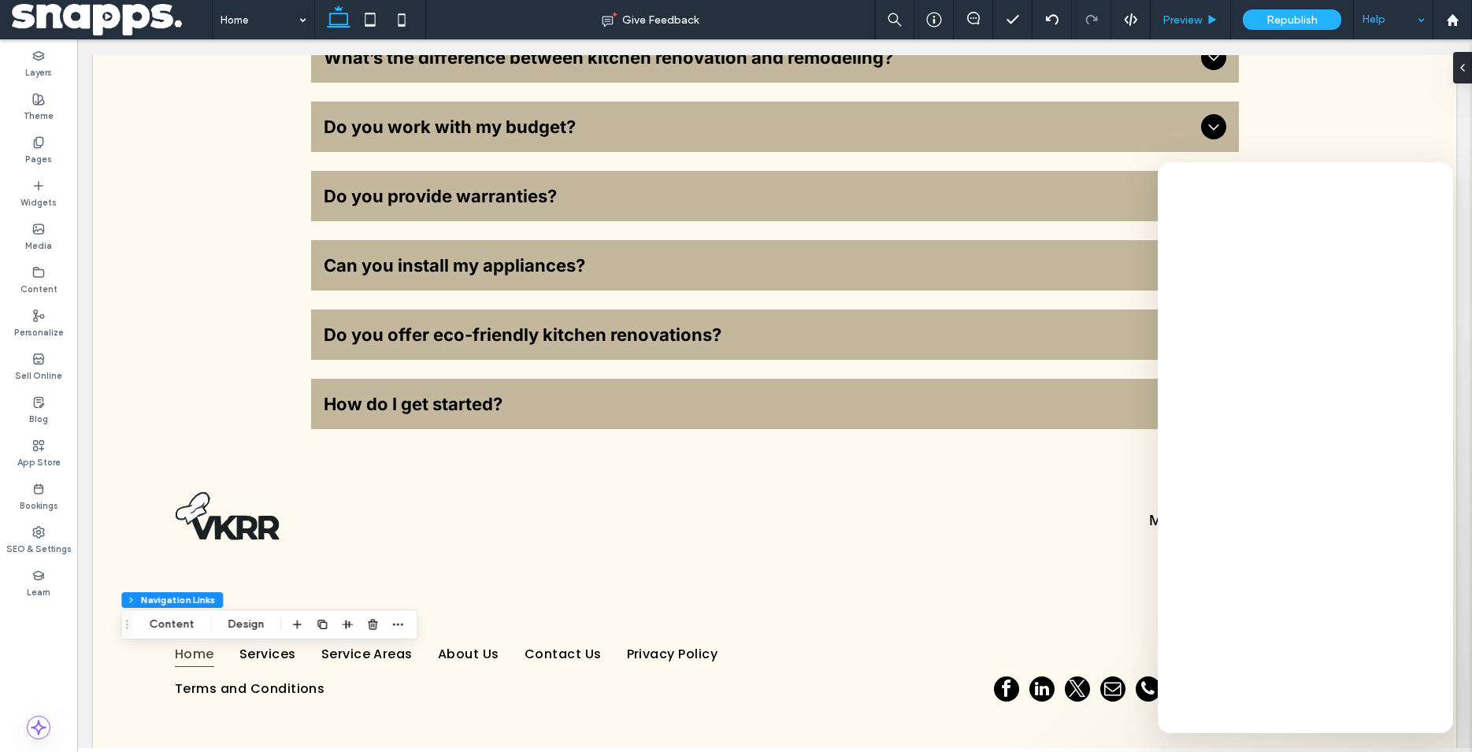
scroll to position [236, 0]
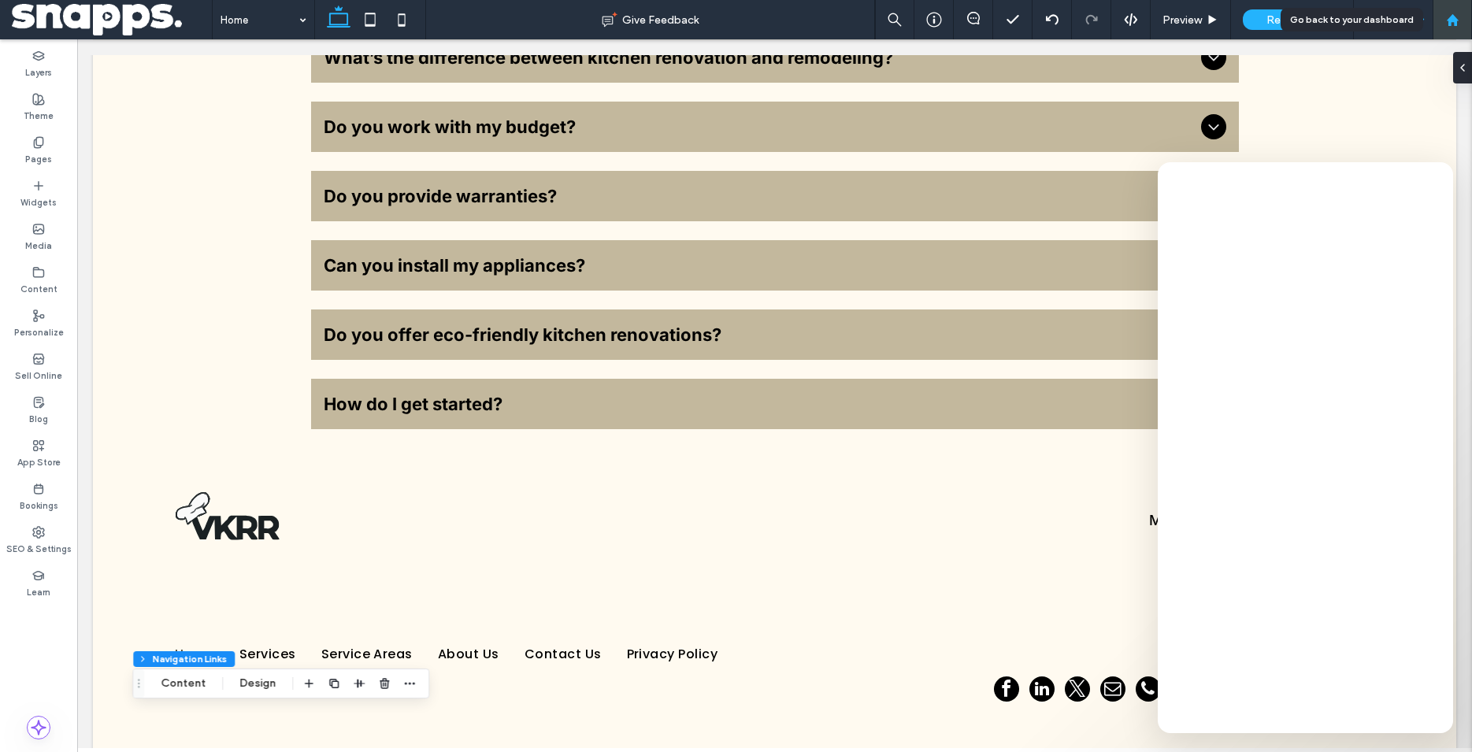
click at [1455, 19] on use at bounding box center [1452, 19] width 12 height 12
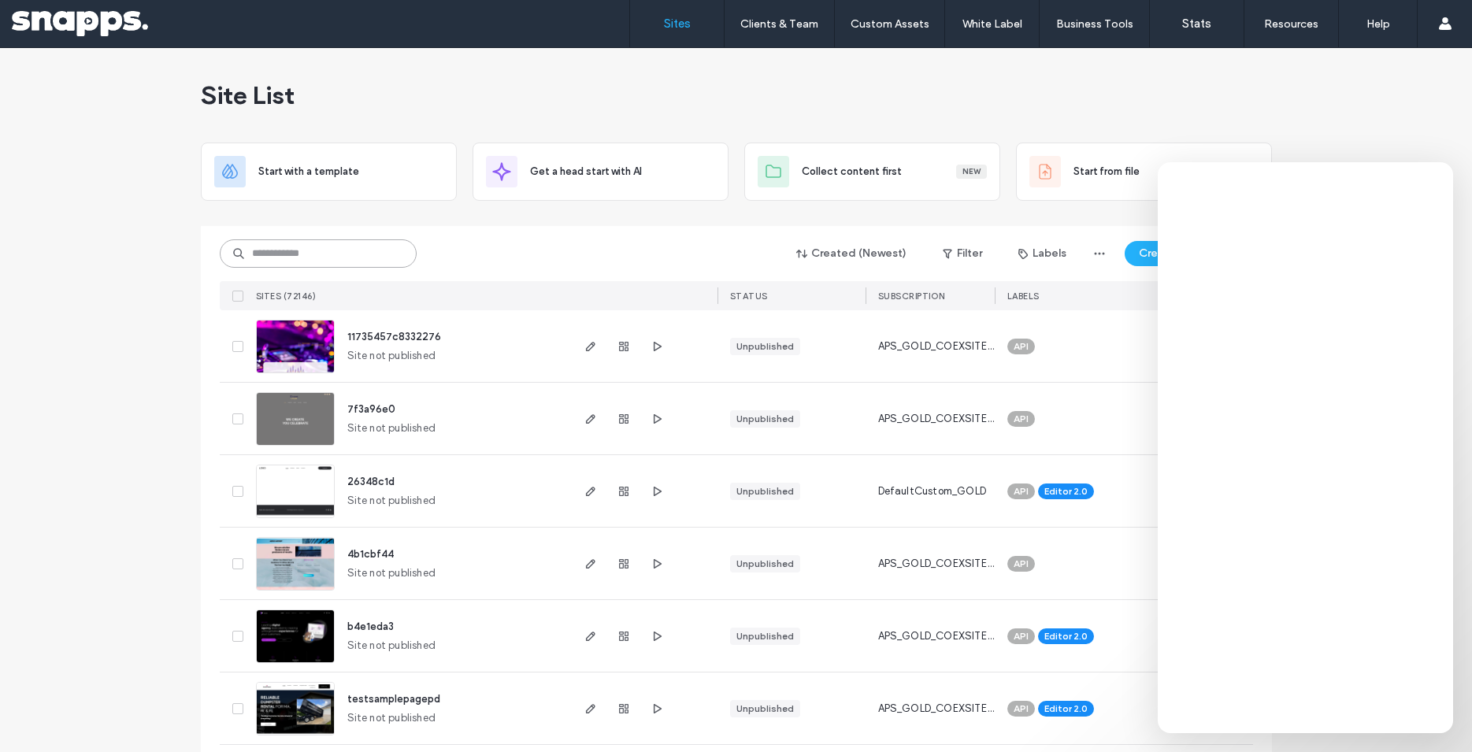
click at [314, 249] on input at bounding box center [318, 253] width 197 height 28
paste input "********"
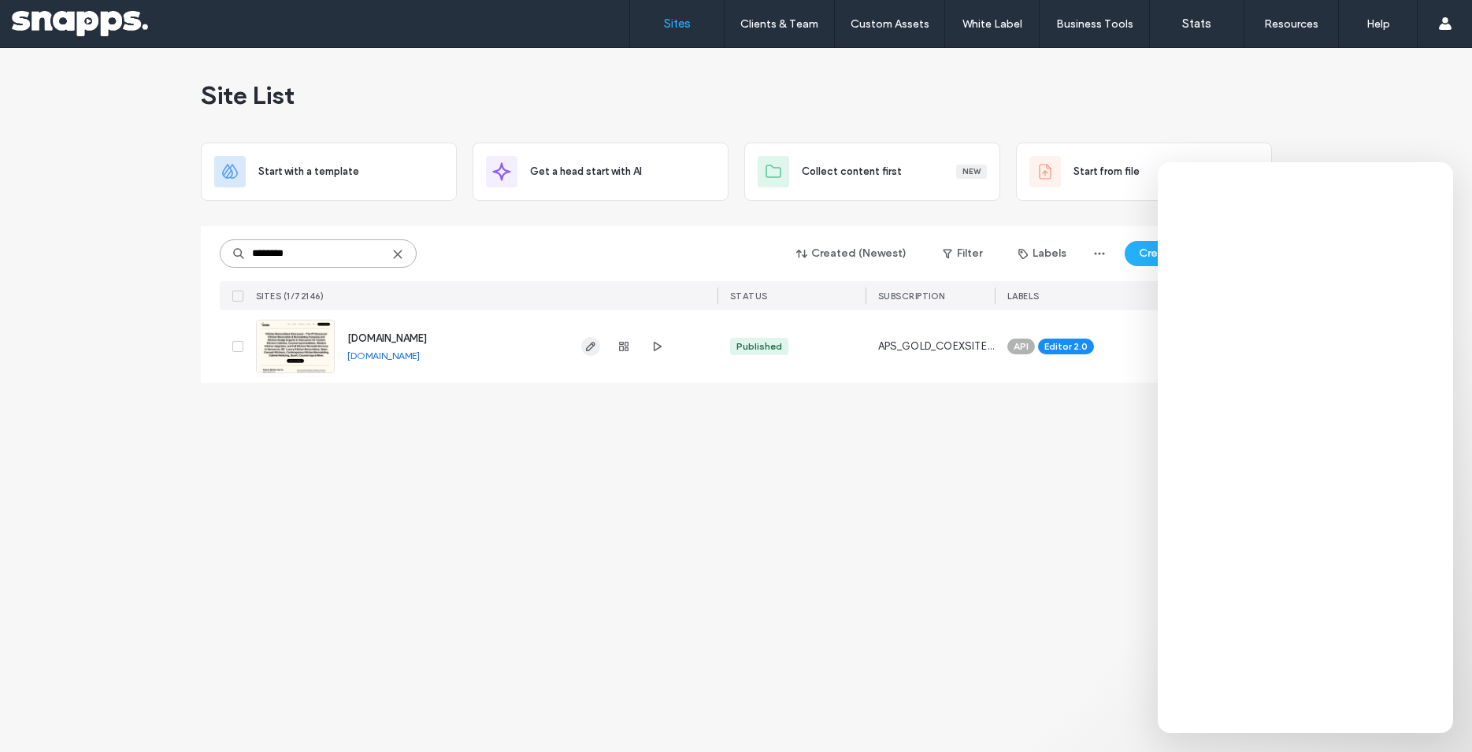
type input "********"
click at [592, 347] on use "button" at bounding box center [589, 346] width 9 height 9
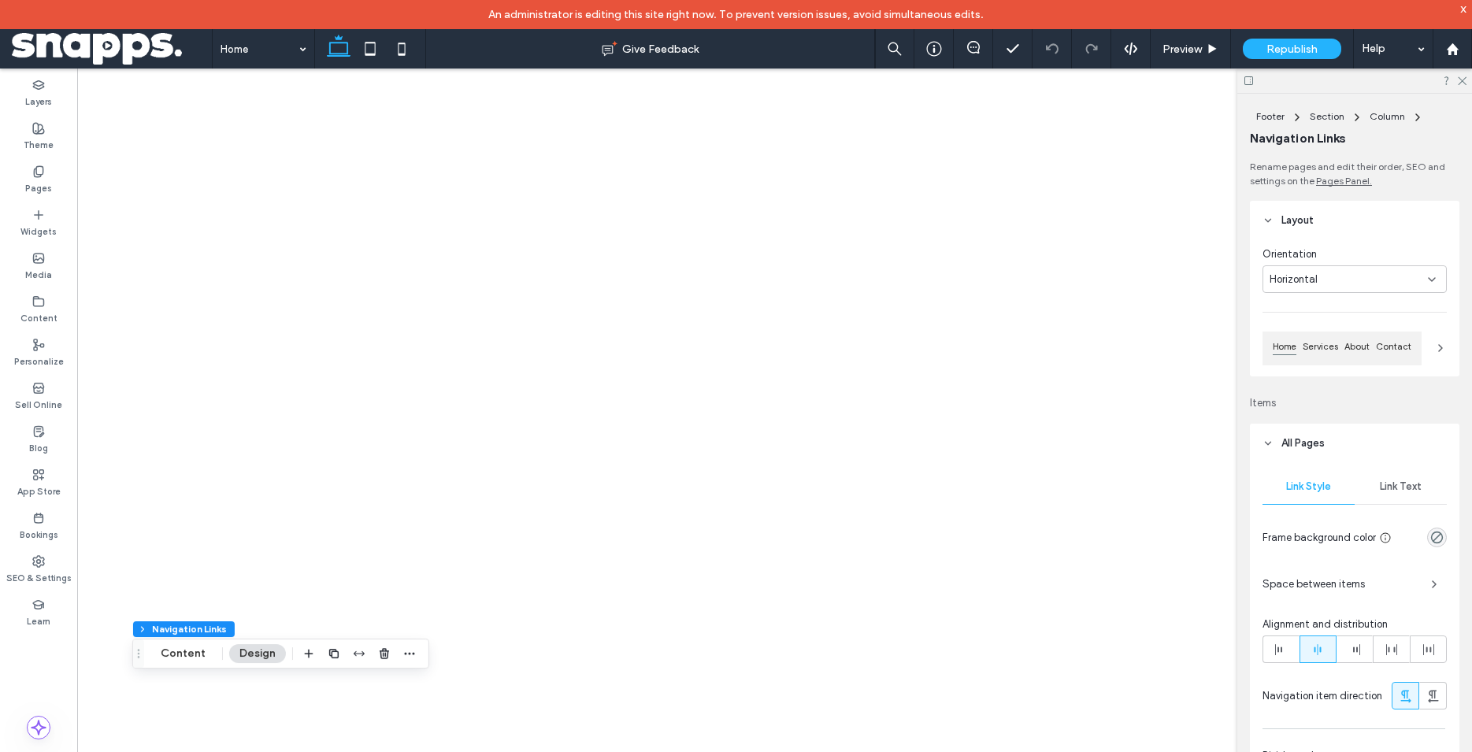
click at [1279, 643] on div "Link Style Link Text Frame background color Space between items Alignment and d…" at bounding box center [1354, 635] width 209 height 344
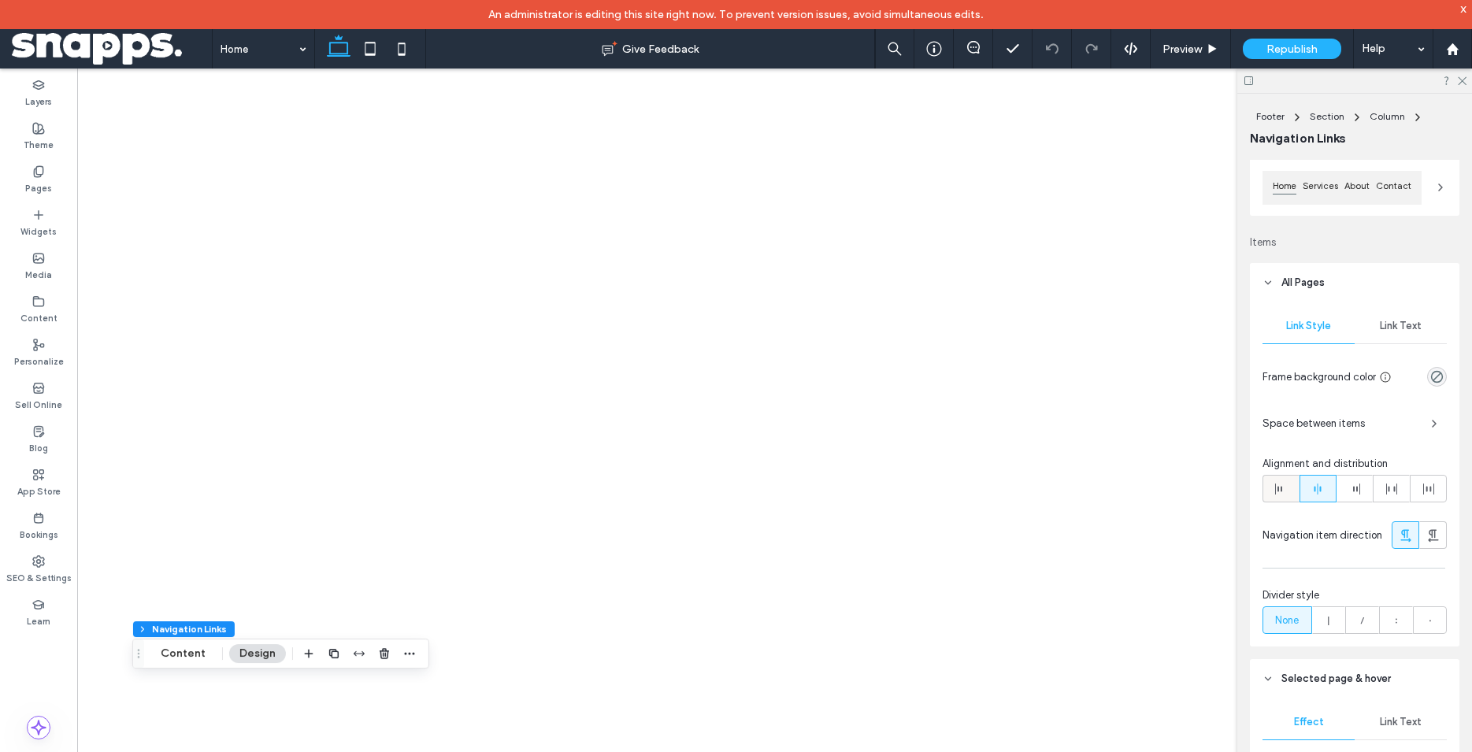
scroll to position [161, 0]
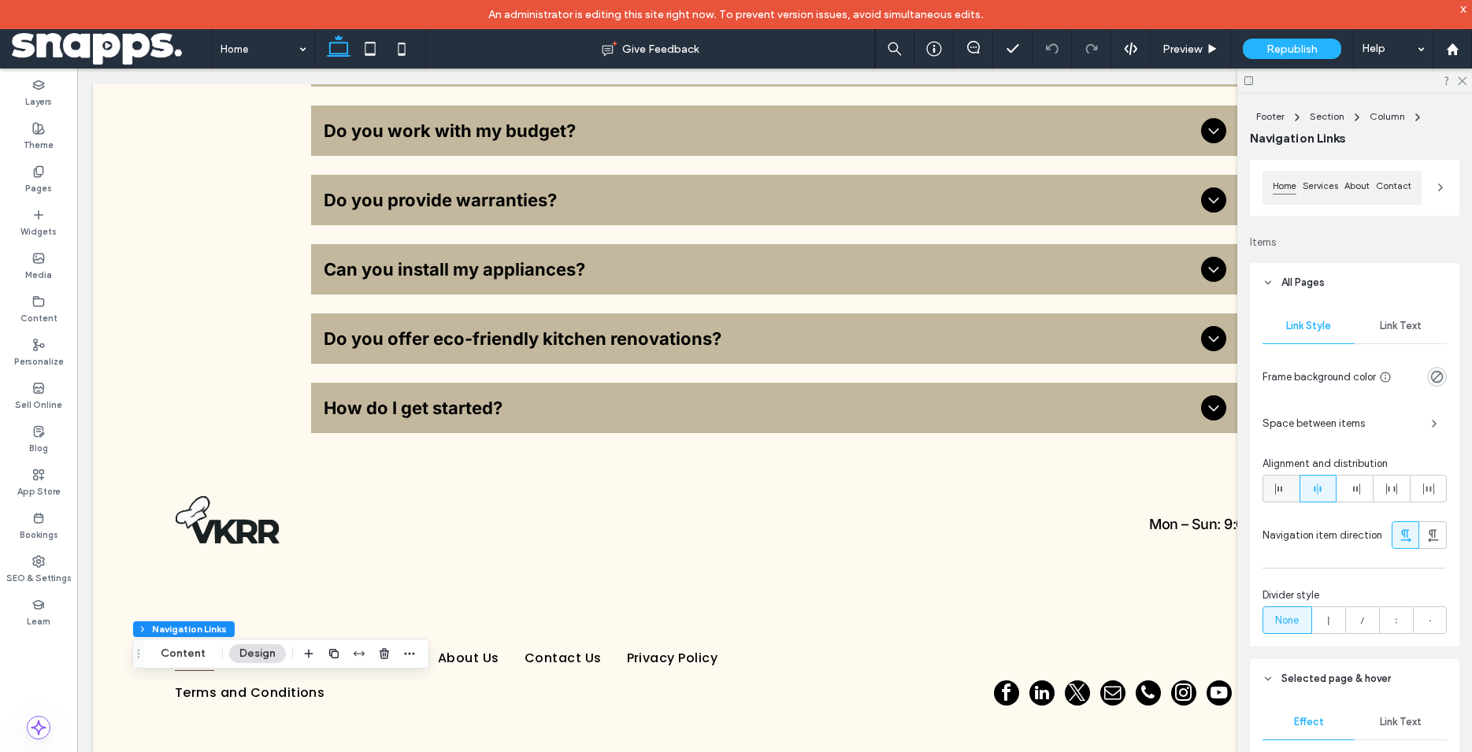
click at [1278, 491] on use at bounding box center [1278, 489] width 7 height 11
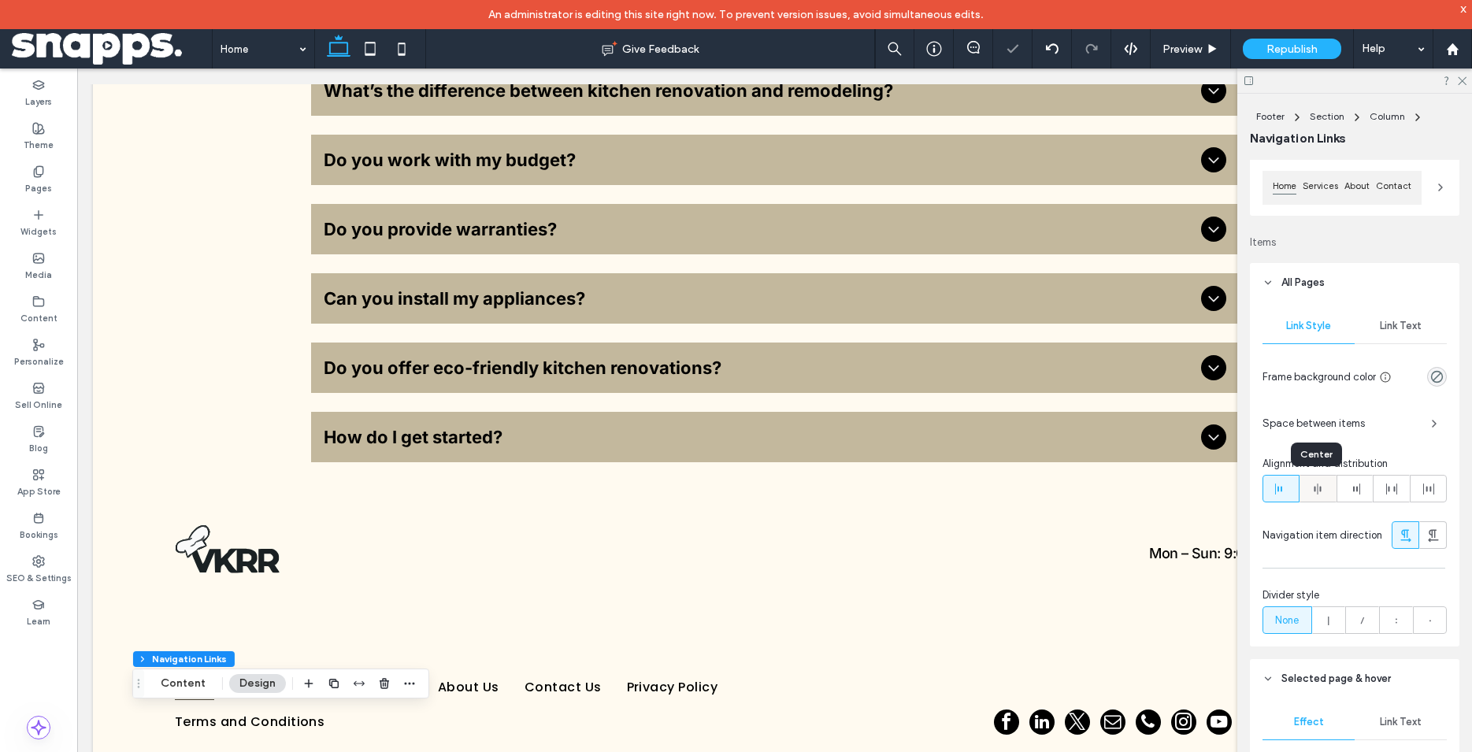
scroll to position [0, 0]
click at [1315, 487] on icon at bounding box center [1317, 489] width 13 height 13
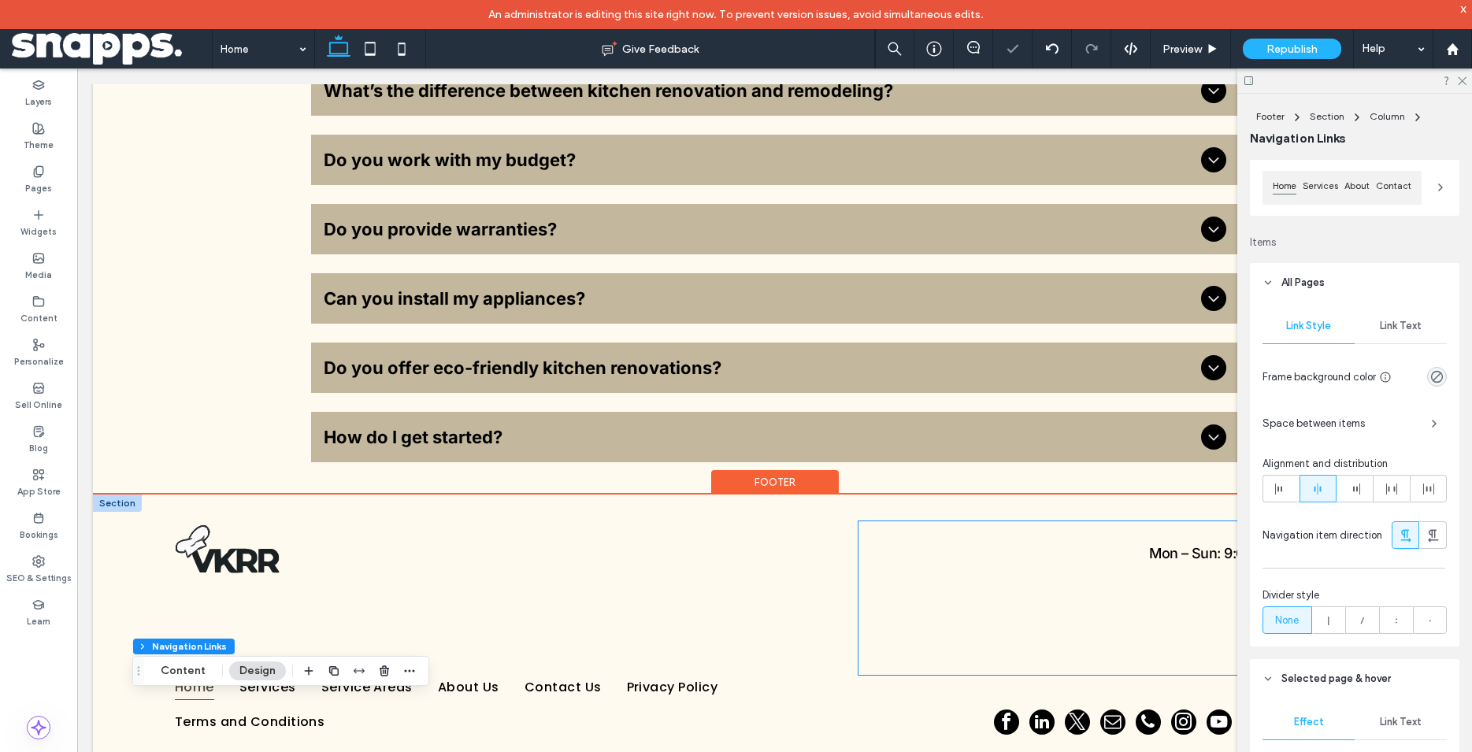
scroll to position [4349, 0]
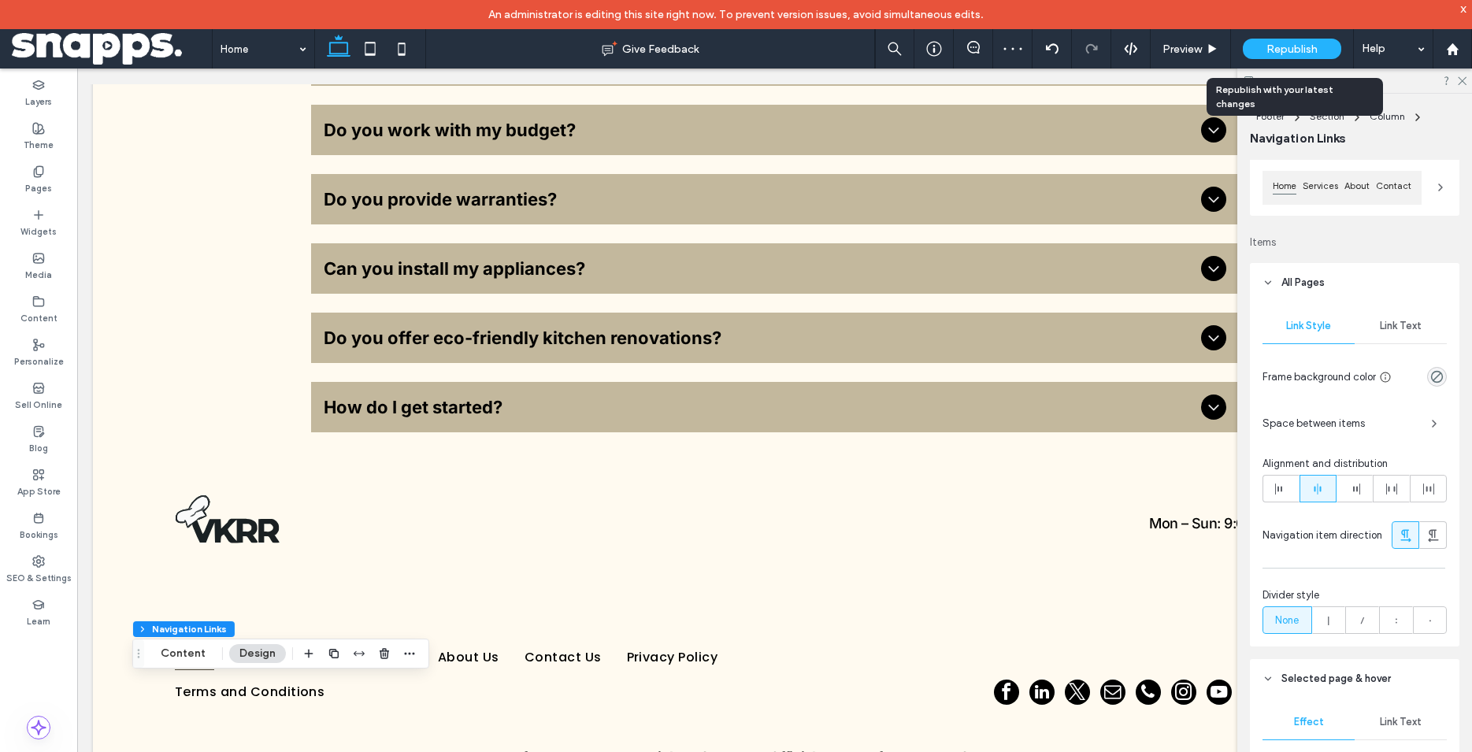
click at [1297, 54] on span "Republish" at bounding box center [1291, 49] width 51 height 13
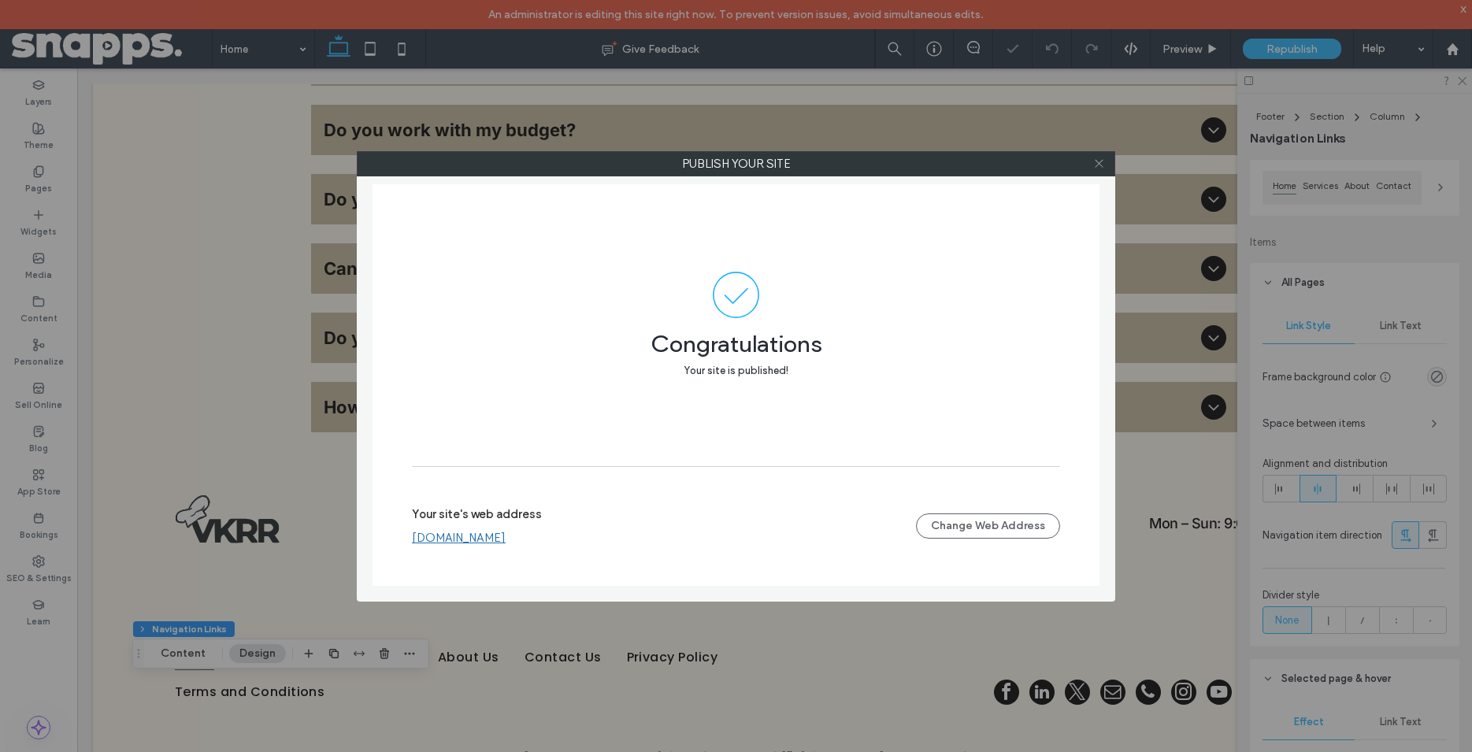
click at [1102, 165] on icon at bounding box center [1099, 164] width 12 height 12
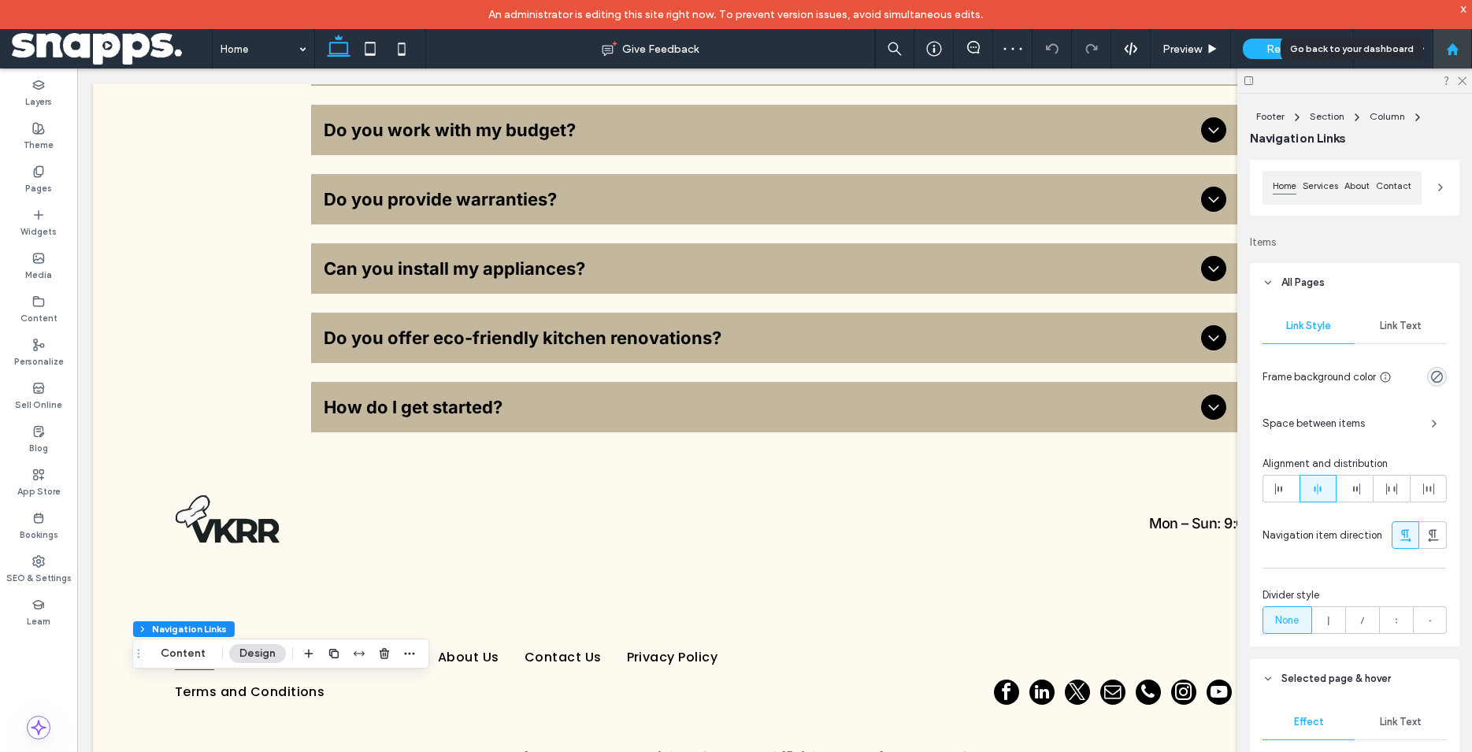
click at [1445, 44] on div at bounding box center [1452, 49] width 38 height 13
